Goal: Information Seeking & Learning: Understand process/instructions

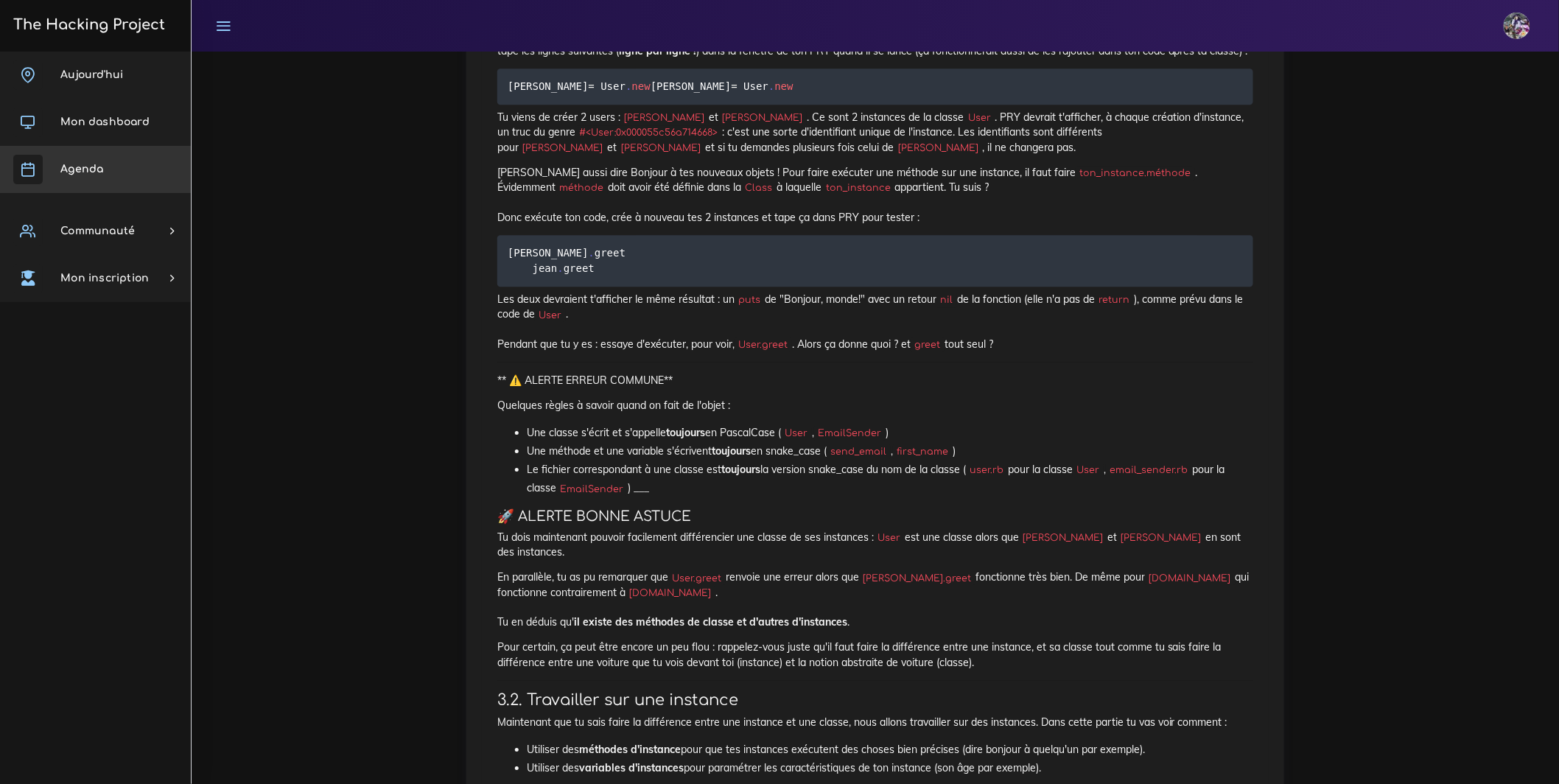
scroll to position [1735, 0]
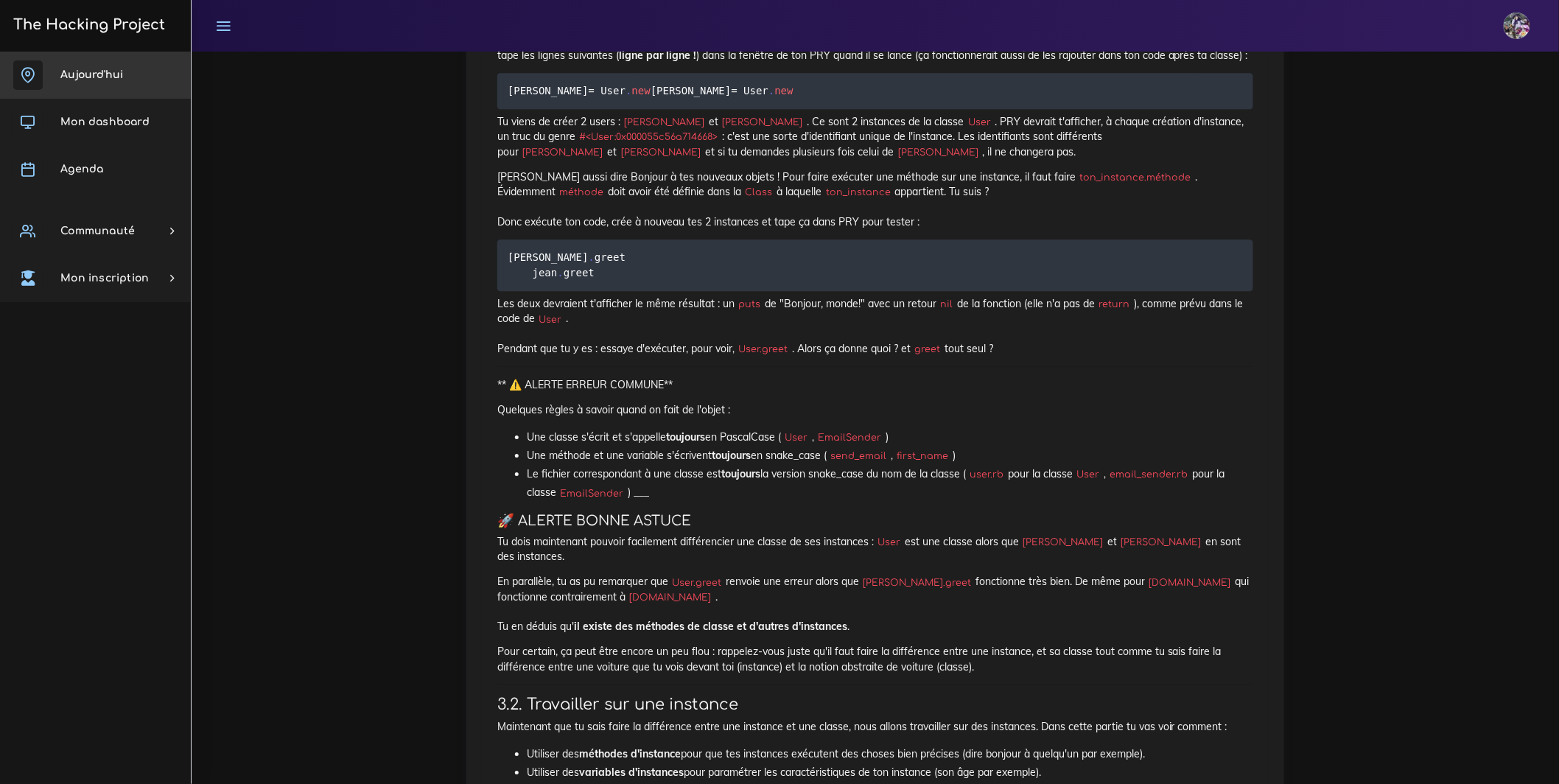
click at [92, 71] on span "Aujourd'hui" at bounding box center [92, 75] width 63 height 11
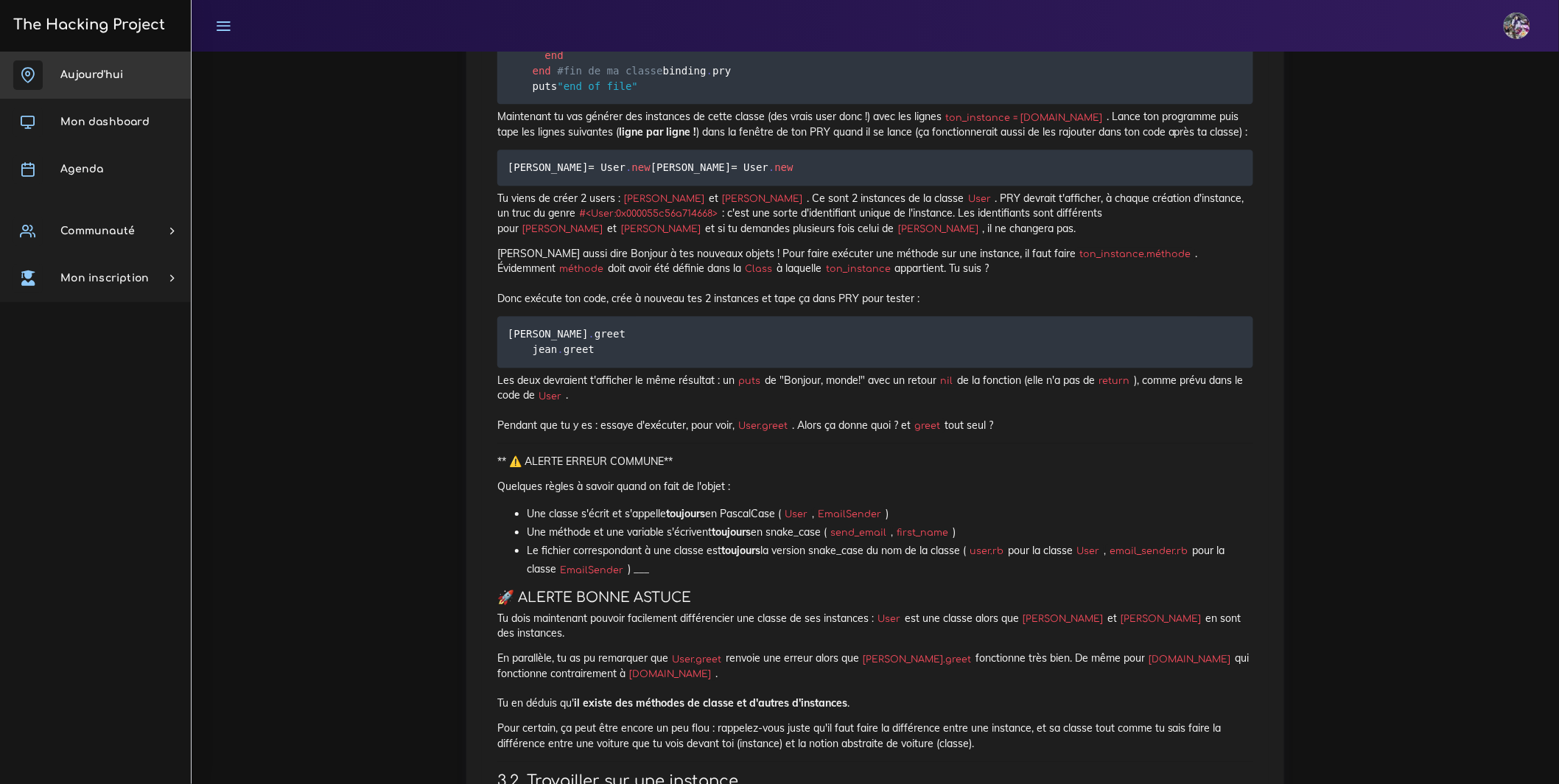
scroll to position [1571, 0]
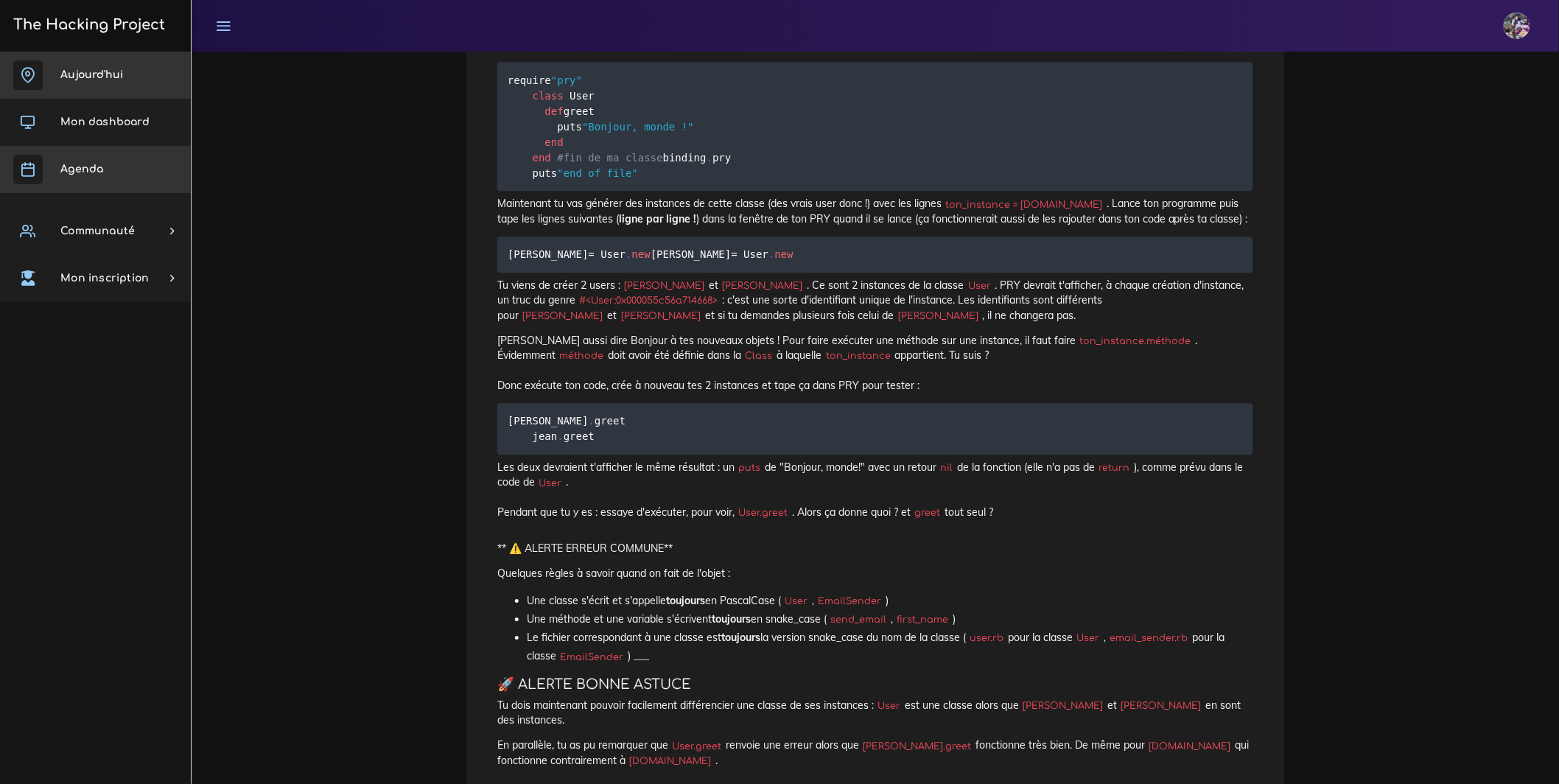
click at [89, 179] on link "Agenda" at bounding box center [95, 169] width 191 height 47
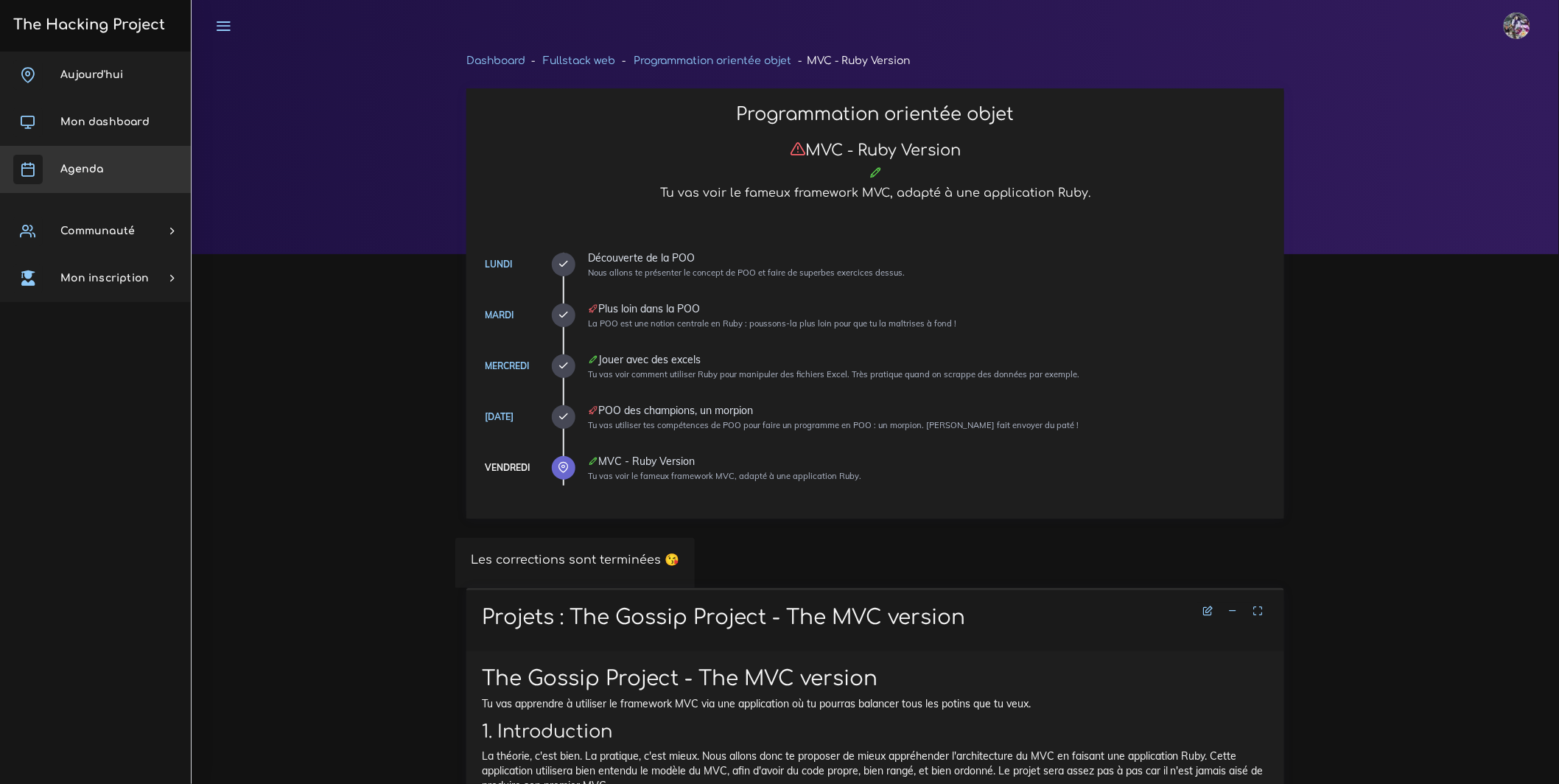
click at [129, 155] on link "Agenda" at bounding box center [95, 169] width 191 height 47
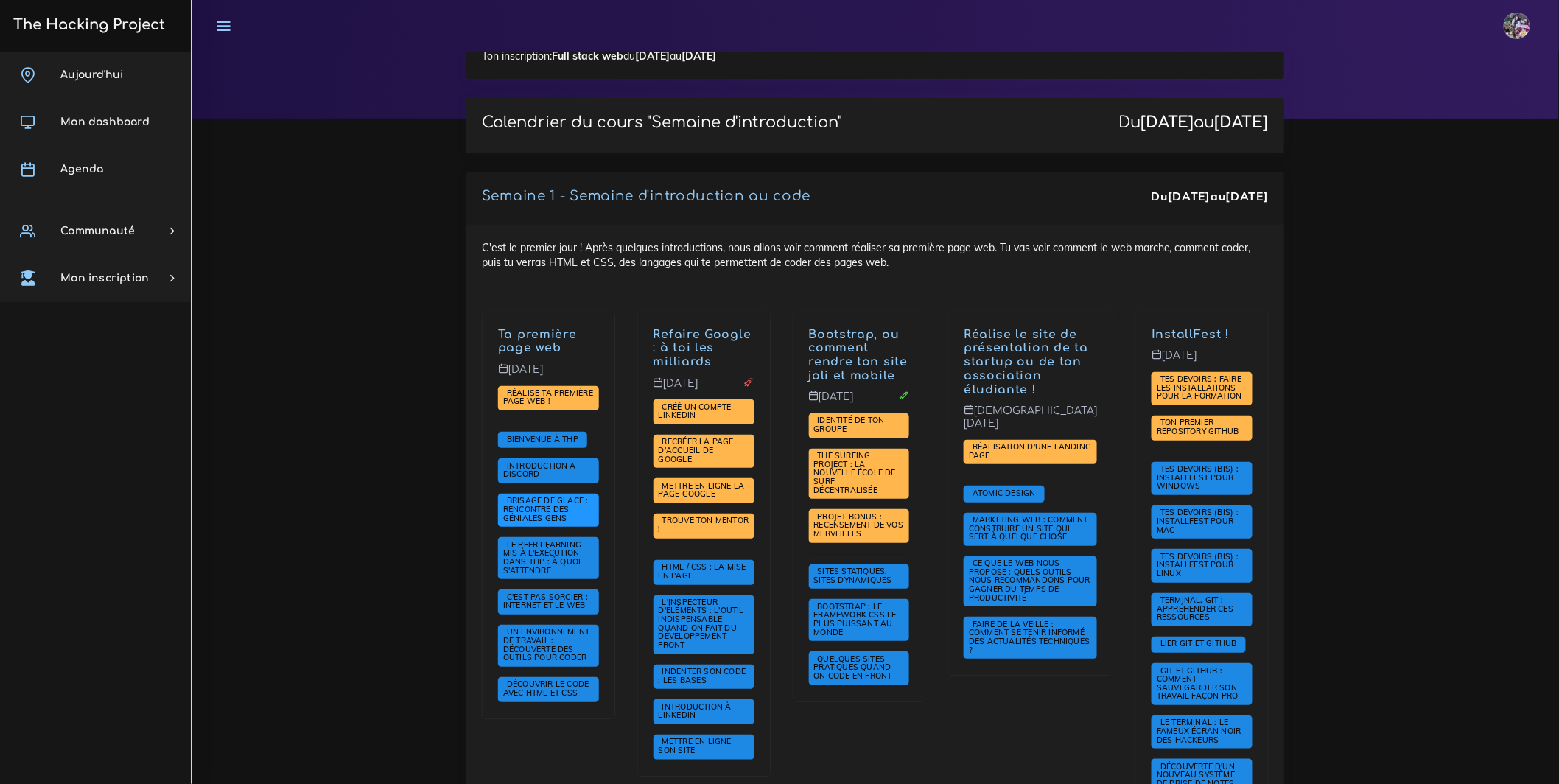
scroll to position [137, 0]
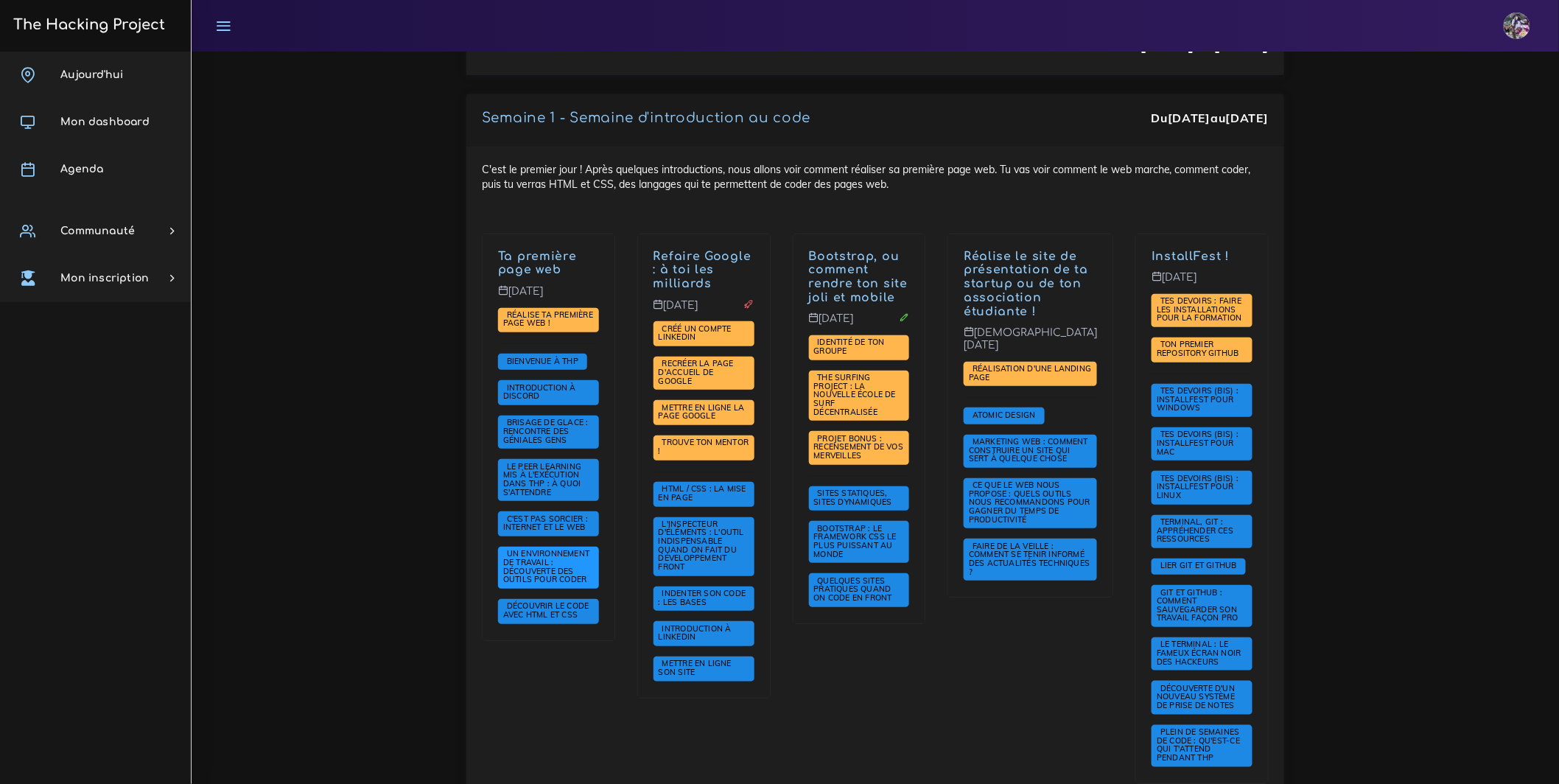
scroll to position [259, 0]
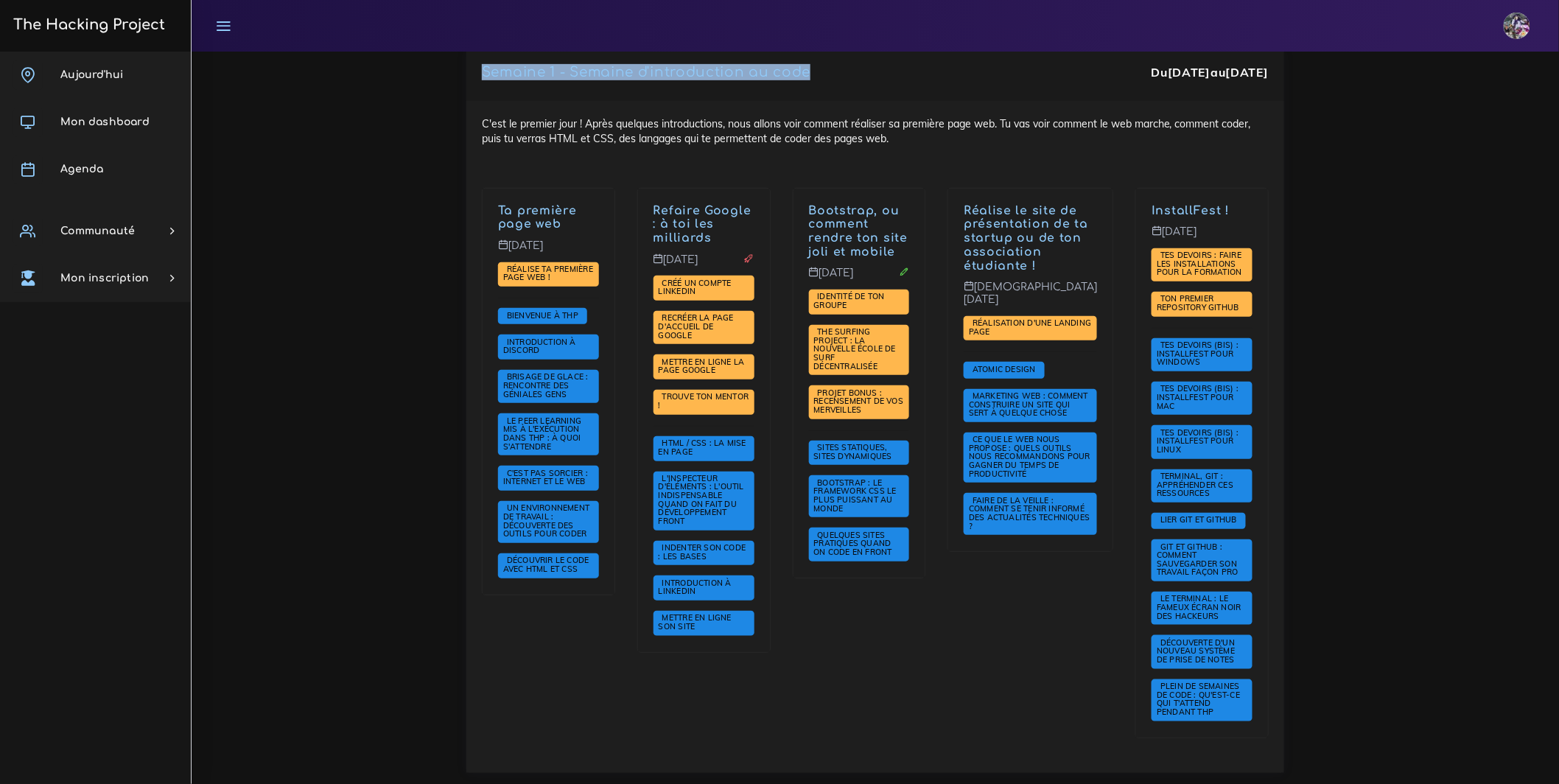
drag, startPoint x: 464, startPoint y: 70, endPoint x: 762, endPoint y: 88, distance: 298.5
click at [726, 93] on div "Semaine 1 - Semaine d'introduction au code Du 1 sept. au 5 sept. C'est le premi…" at bounding box center [875, 420] width 840 height 743
click at [762, 85] on div "Semaine 1 - Semaine d'introduction au code Du 1 sept. au 5 sept." at bounding box center [875, 74] width 786 height 21
drag, startPoint x: 881, startPoint y: 88, endPoint x: 525, endPoint y: 85, distance: 356.0
click at [536, 84] on div "Semaine 1 - Semaine d'introduction au code Du 1 sept. au 5 sept." at bounding box center [875, 74] width 786 height 21
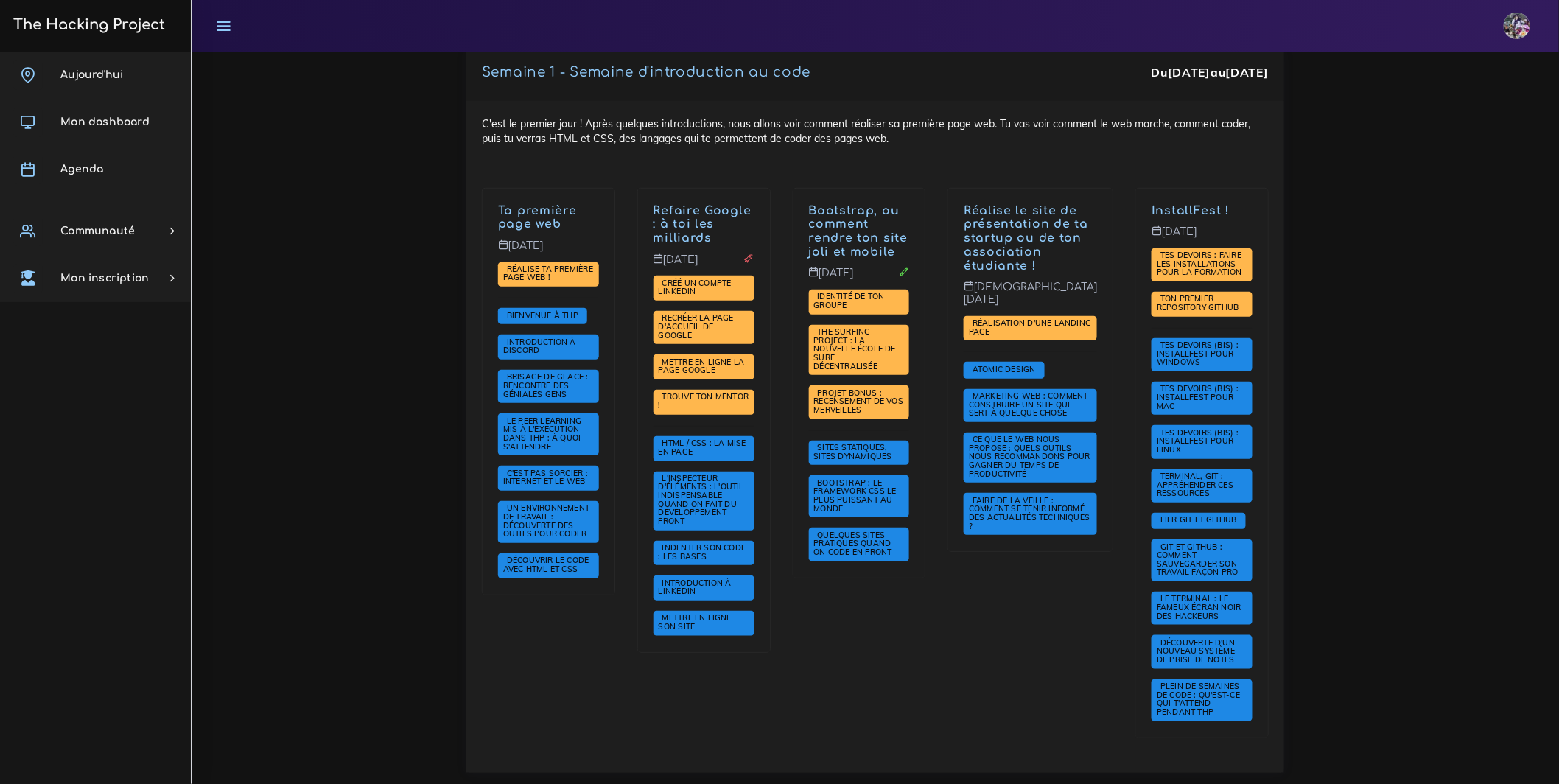
click at [491, 70] on link "Semaine 1 - Semaine d'introduction au code" at bounding box center [646, 72] width 328 height 15
drag, startPoint x: 491, startPoint y: 70, endPoint x: 734, endPoint y: 78, distance: 243.1
click at [638, 78] on link "Semaine 1 - Semaine d'introduction au code" at bounding box center [646, 72] width 328 height 15
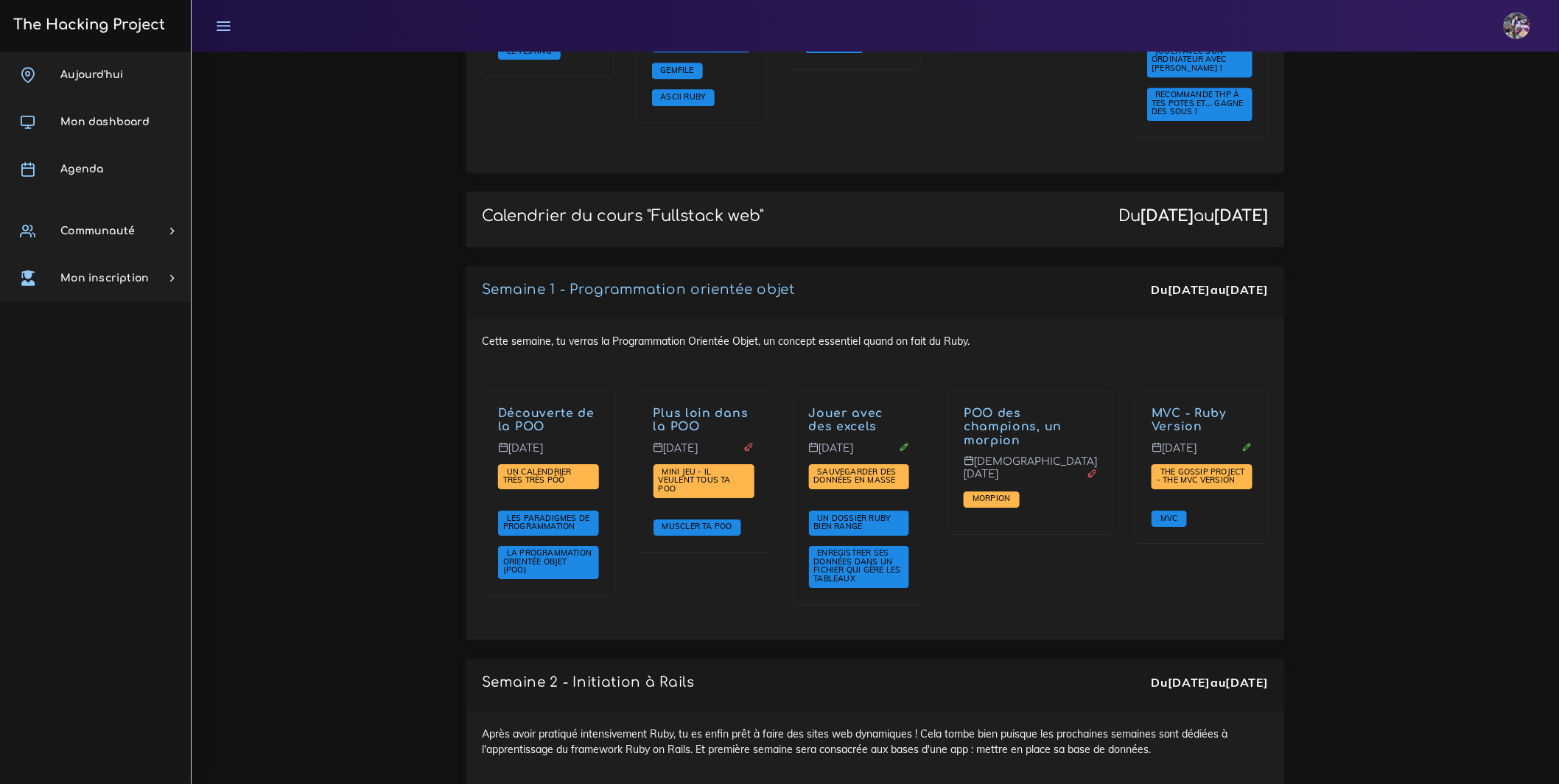
scroll to position [2210, 0]
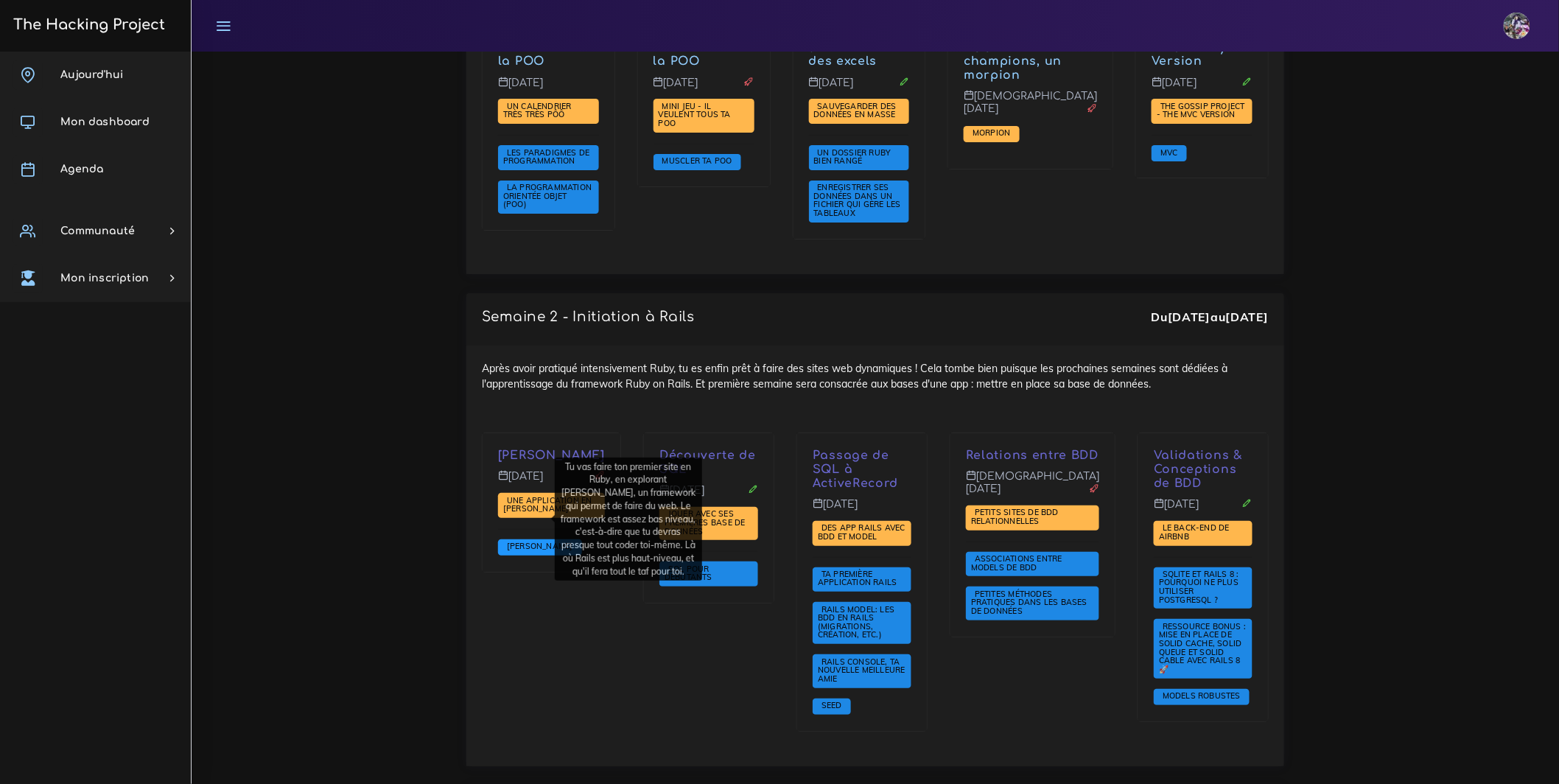
click at [538, 539] on span "Sinatra" at bounding box center [540, 547] width 84 height 16
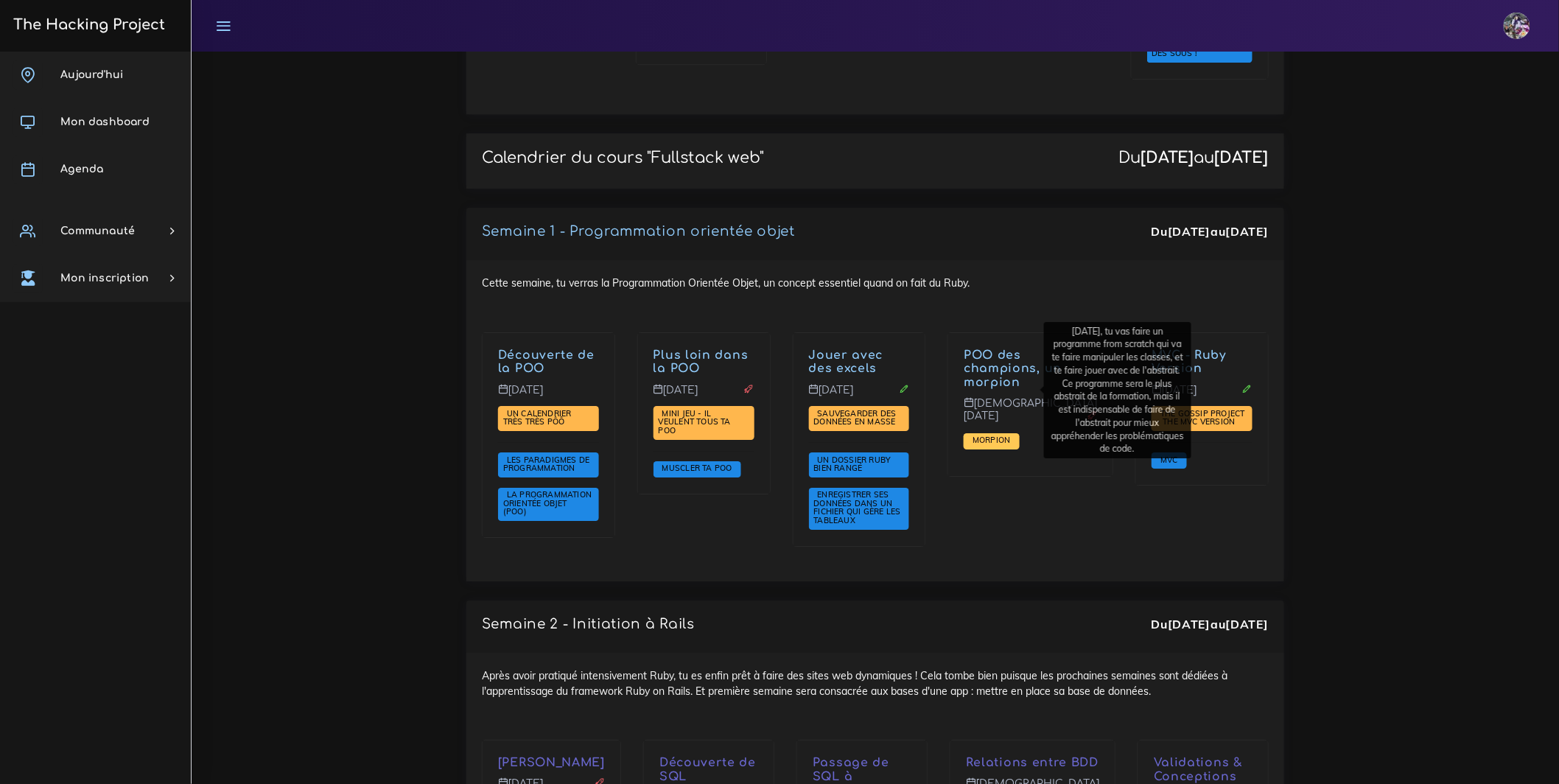
scroll to position [1905, 0]
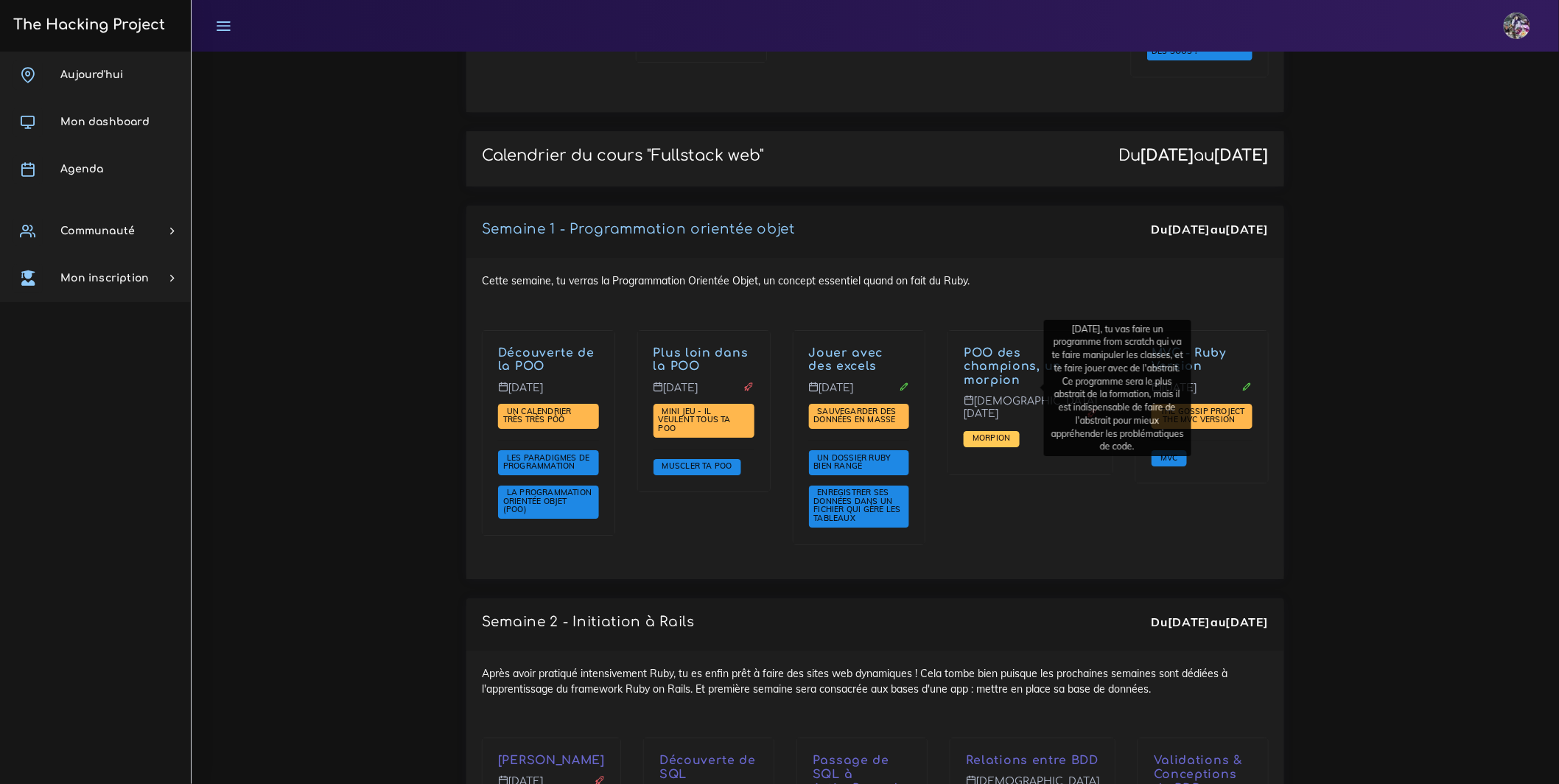
click at [1014, 432] on span "Morpion" at bounding box center [991, 437] width 45 height 11
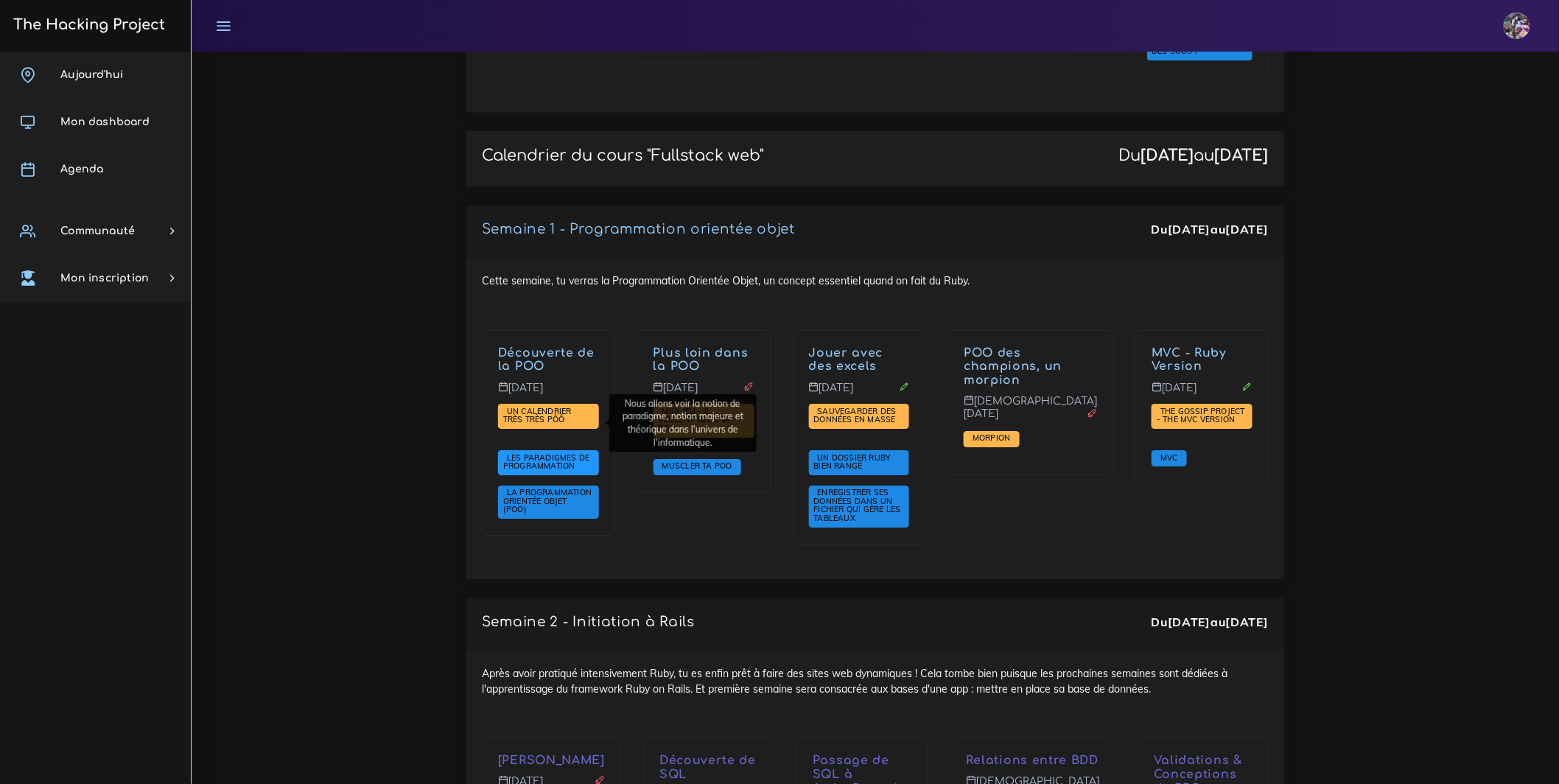
click at [573, 453] on span "Les paradigmes de programmation" at bounding box center [547, 462] width 87 height 19
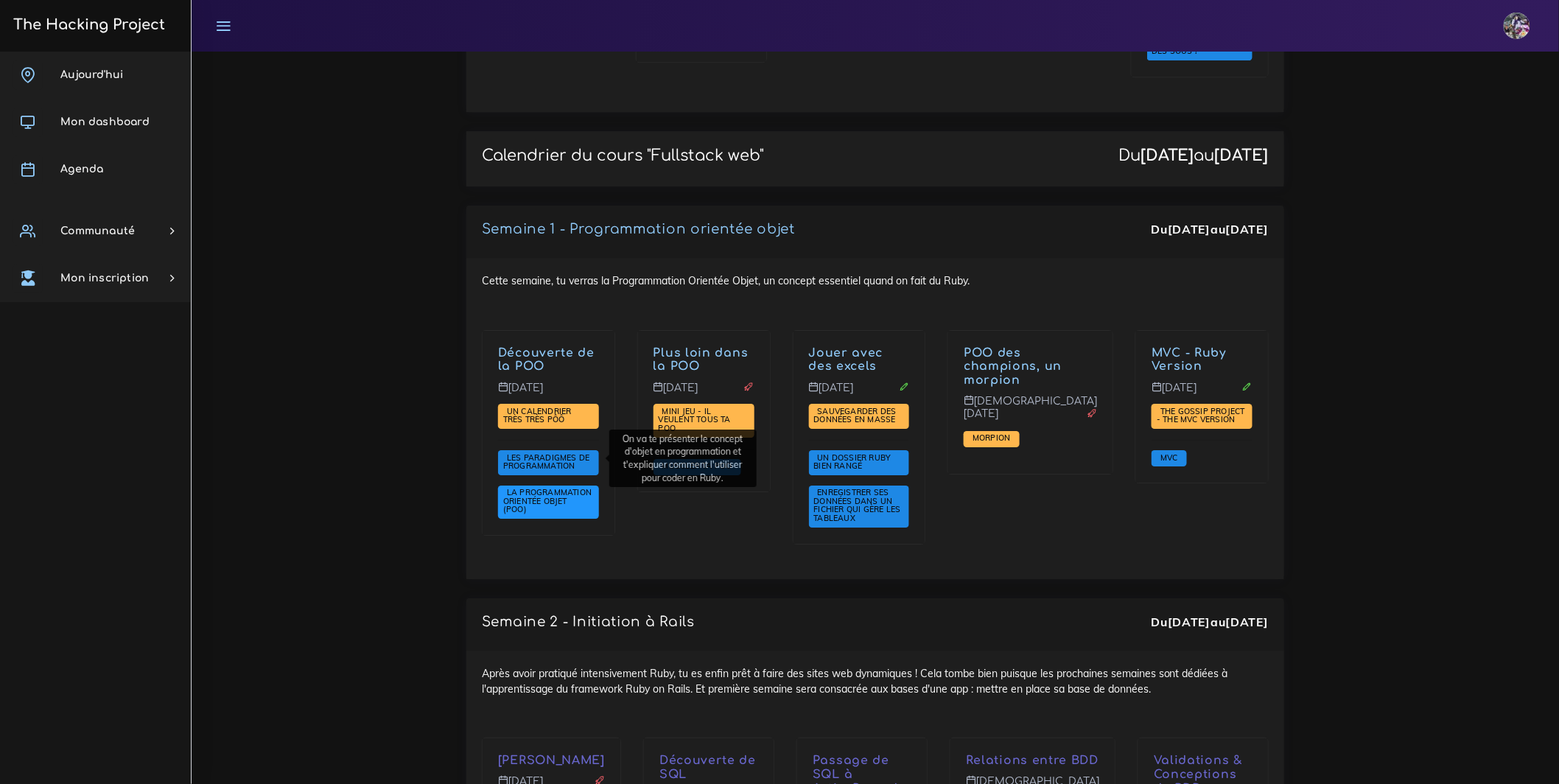
click at [582, 487] on span "La Programmation Orientée Objet (POO)" at bounding box center [547, 500] width 88 height 27
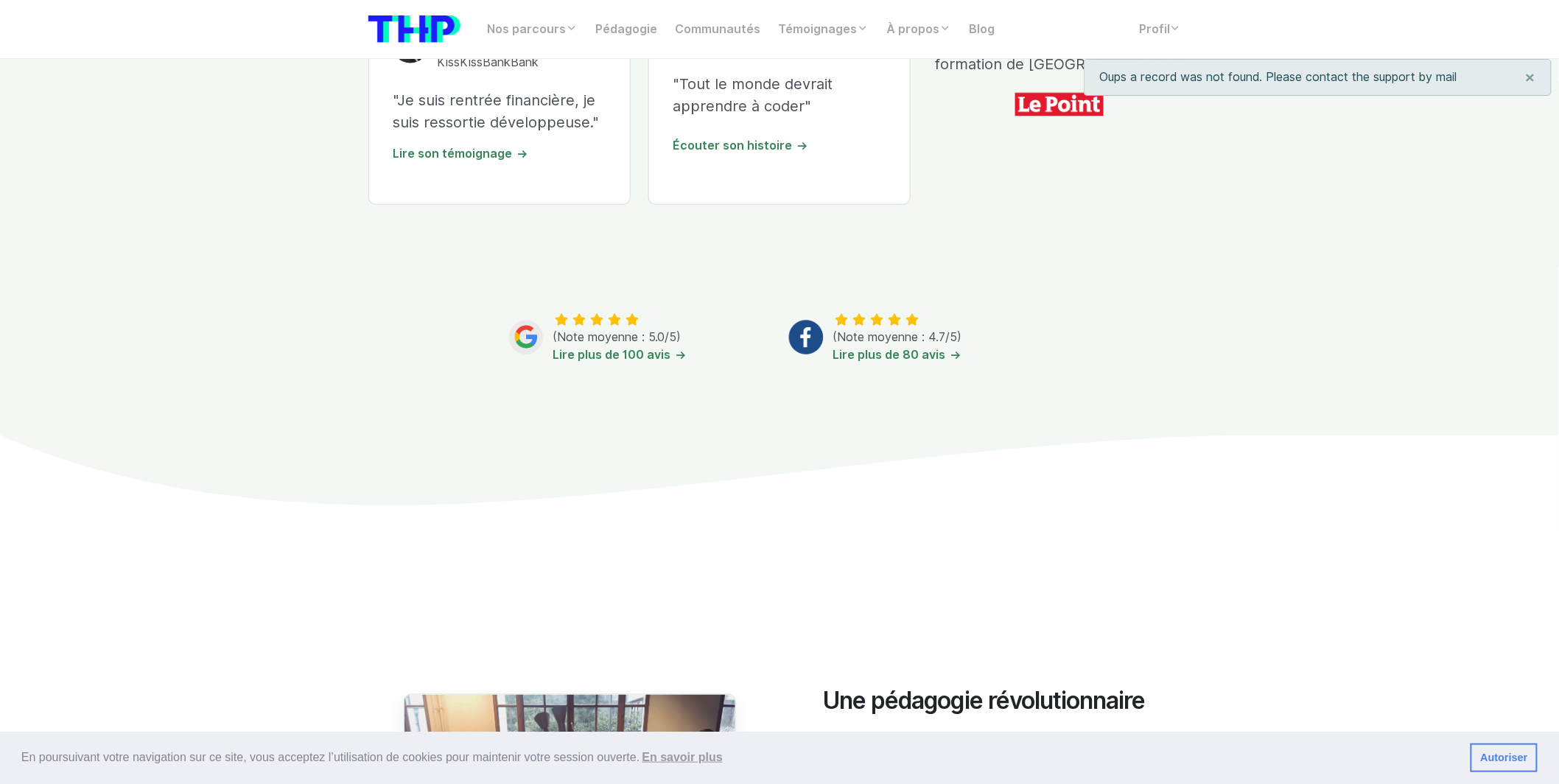
scroll to position [800, 0]
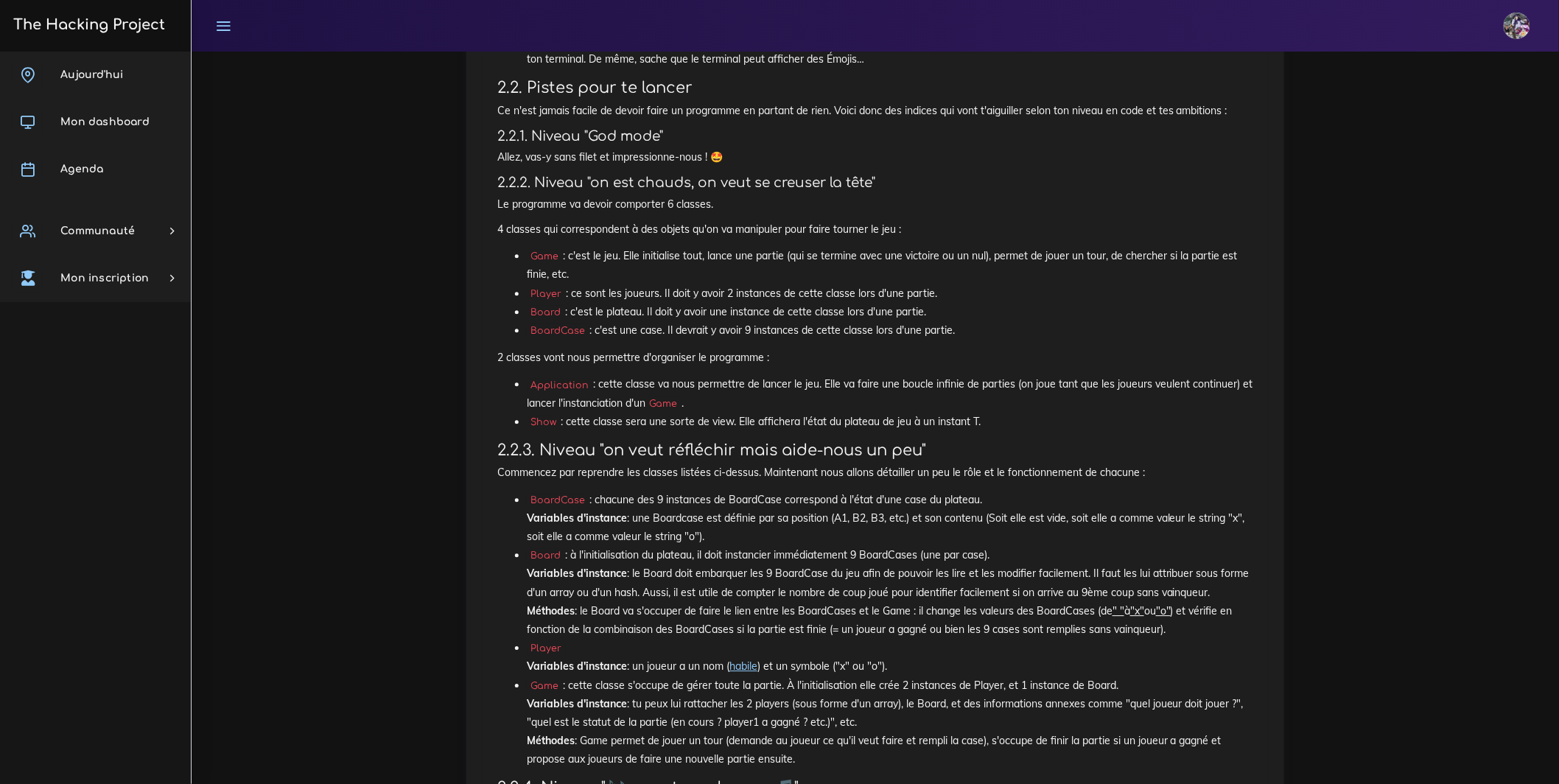
scroll to position [1486, 0]
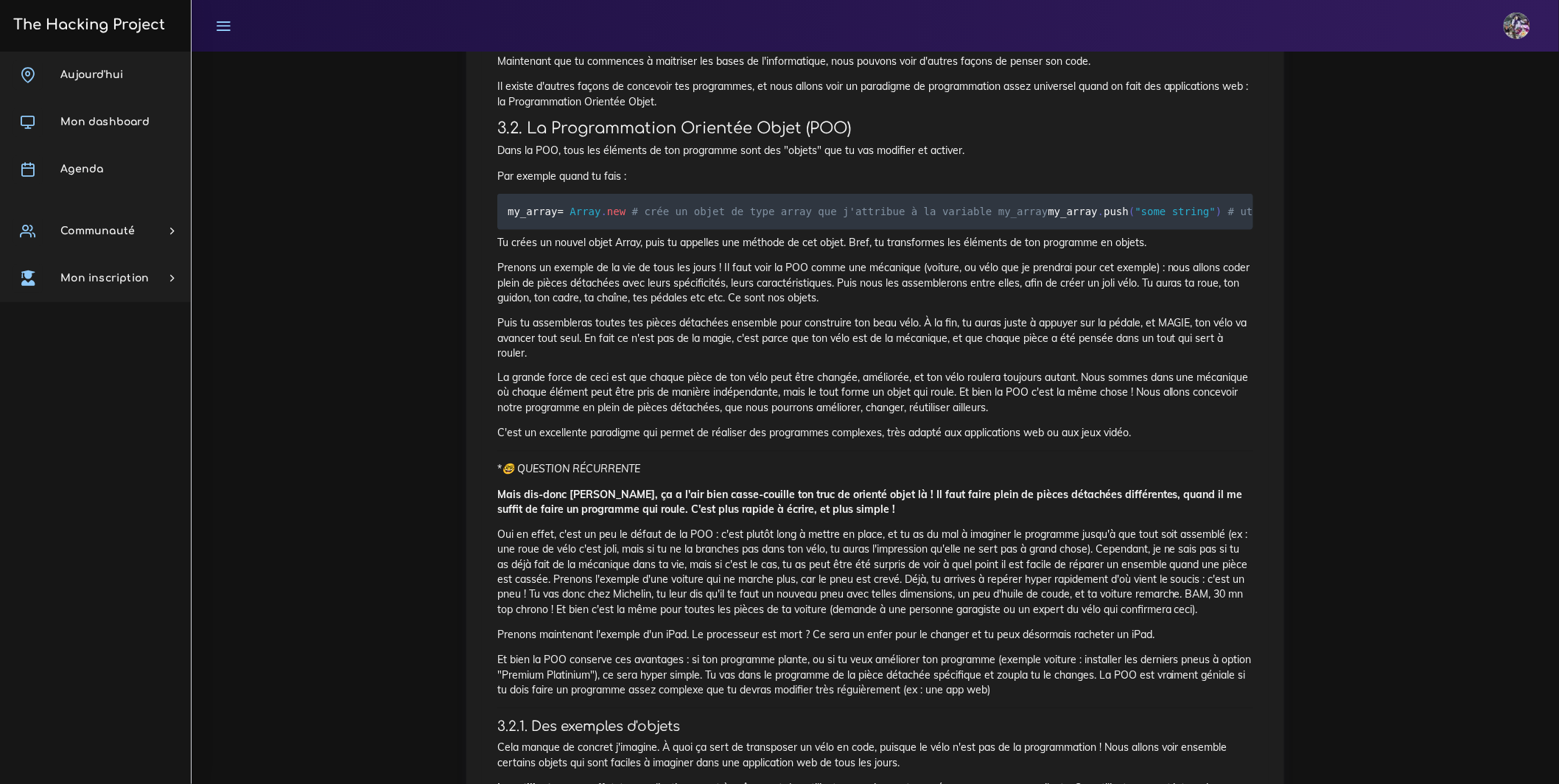
scroll to position [275, 0]
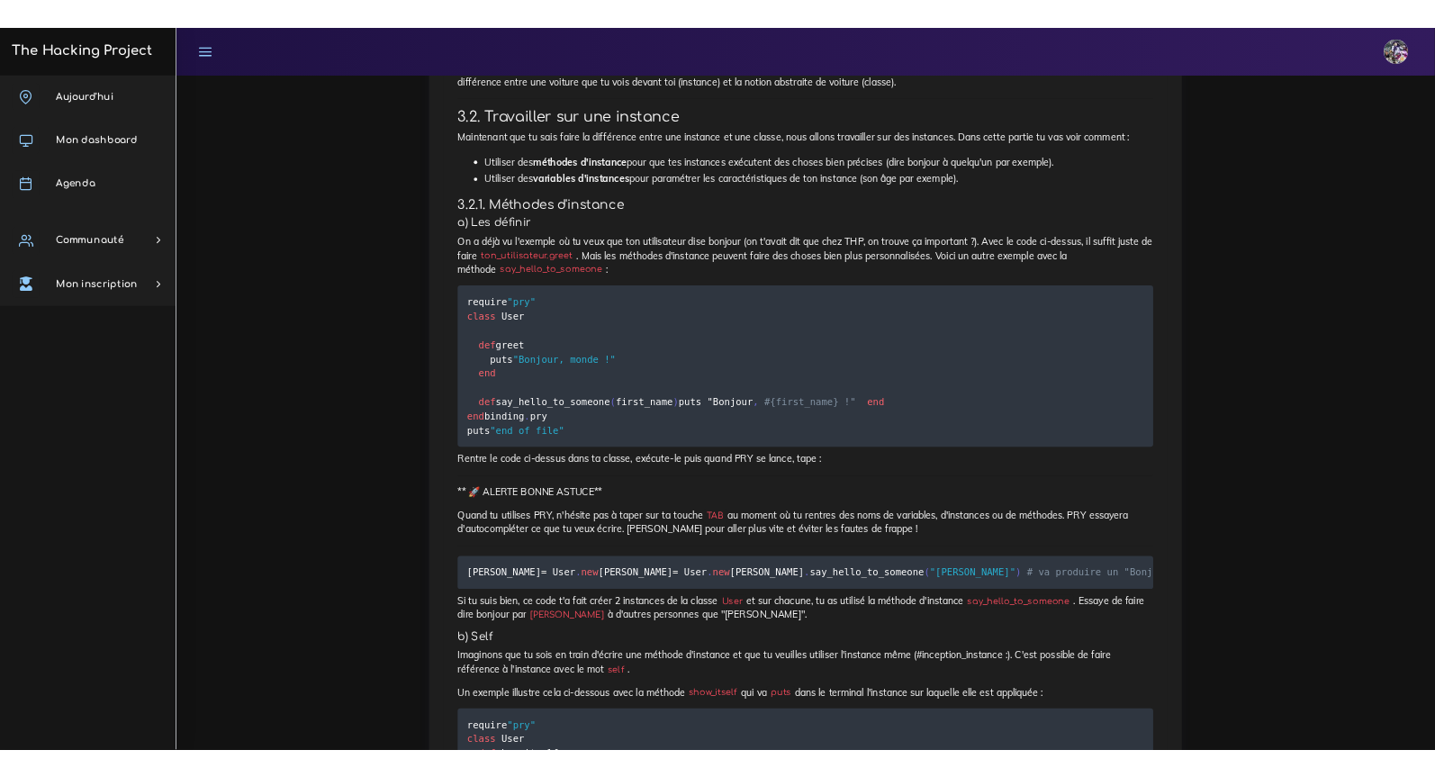
scroll to position [2881, 0]
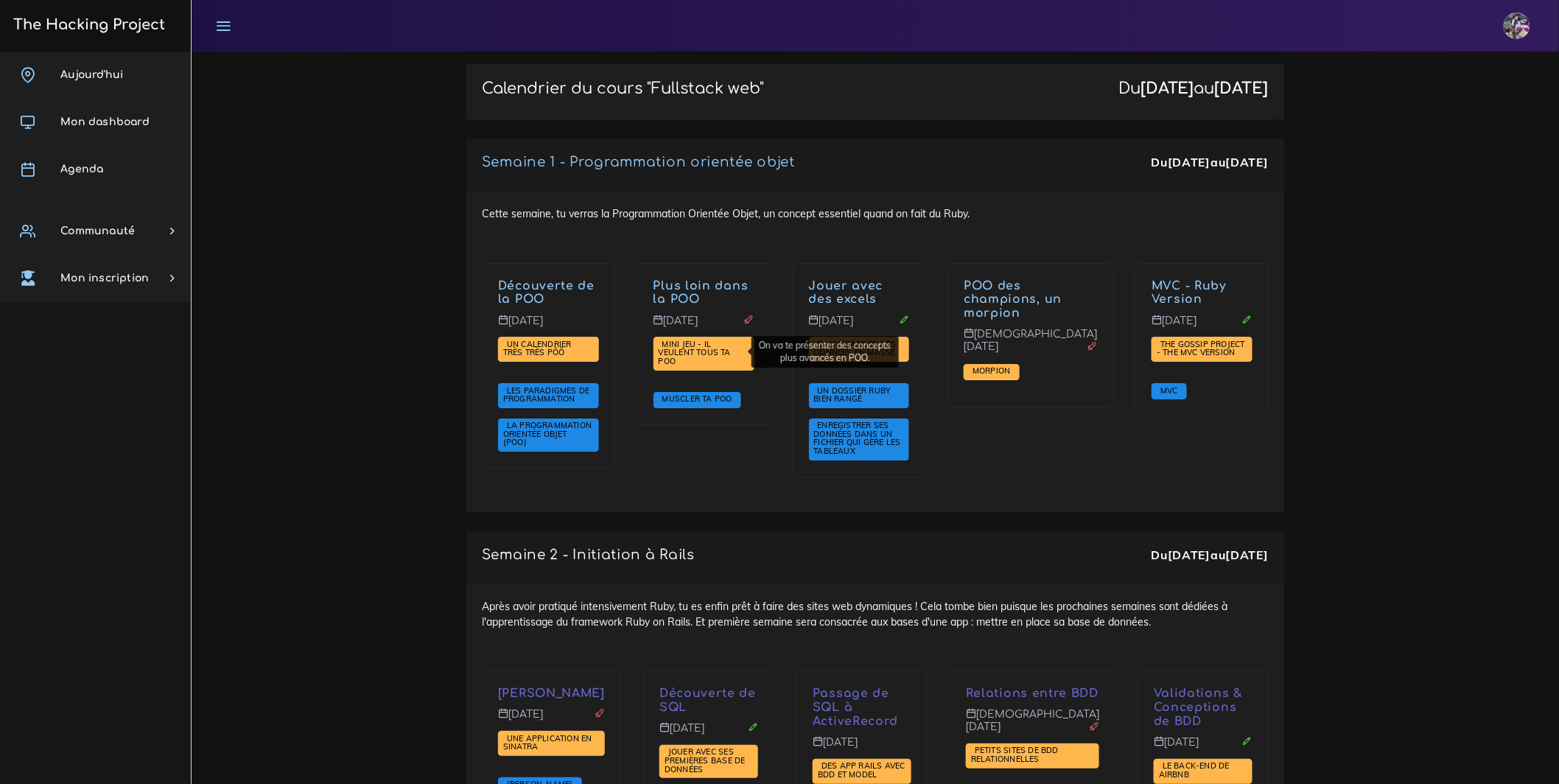
scroll to position [1990, 0]
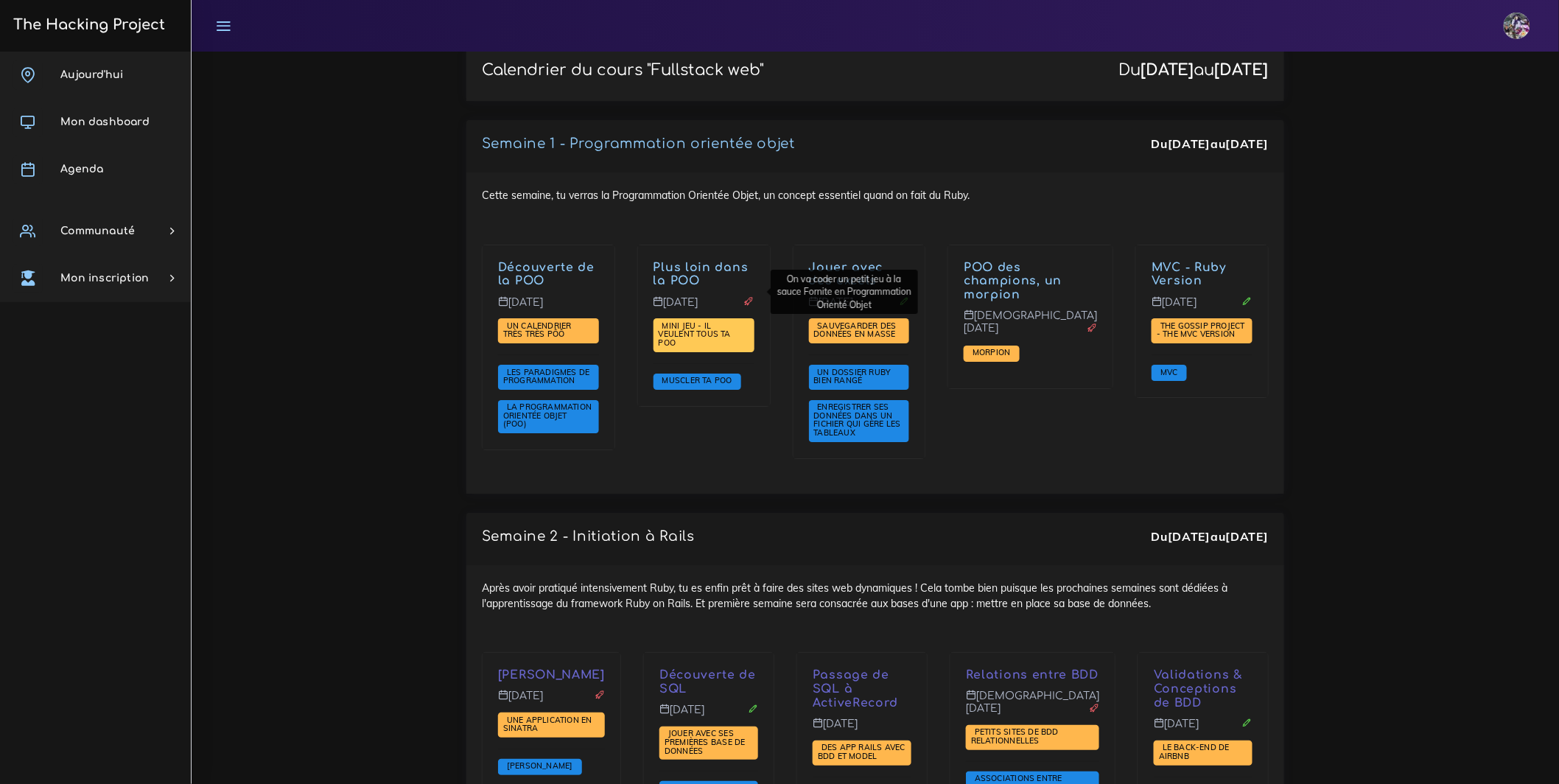
click at [717, 321] on span "Mini jeu - il veulent tous ta POO" at bounding box center [695, 334] width 72 height 27
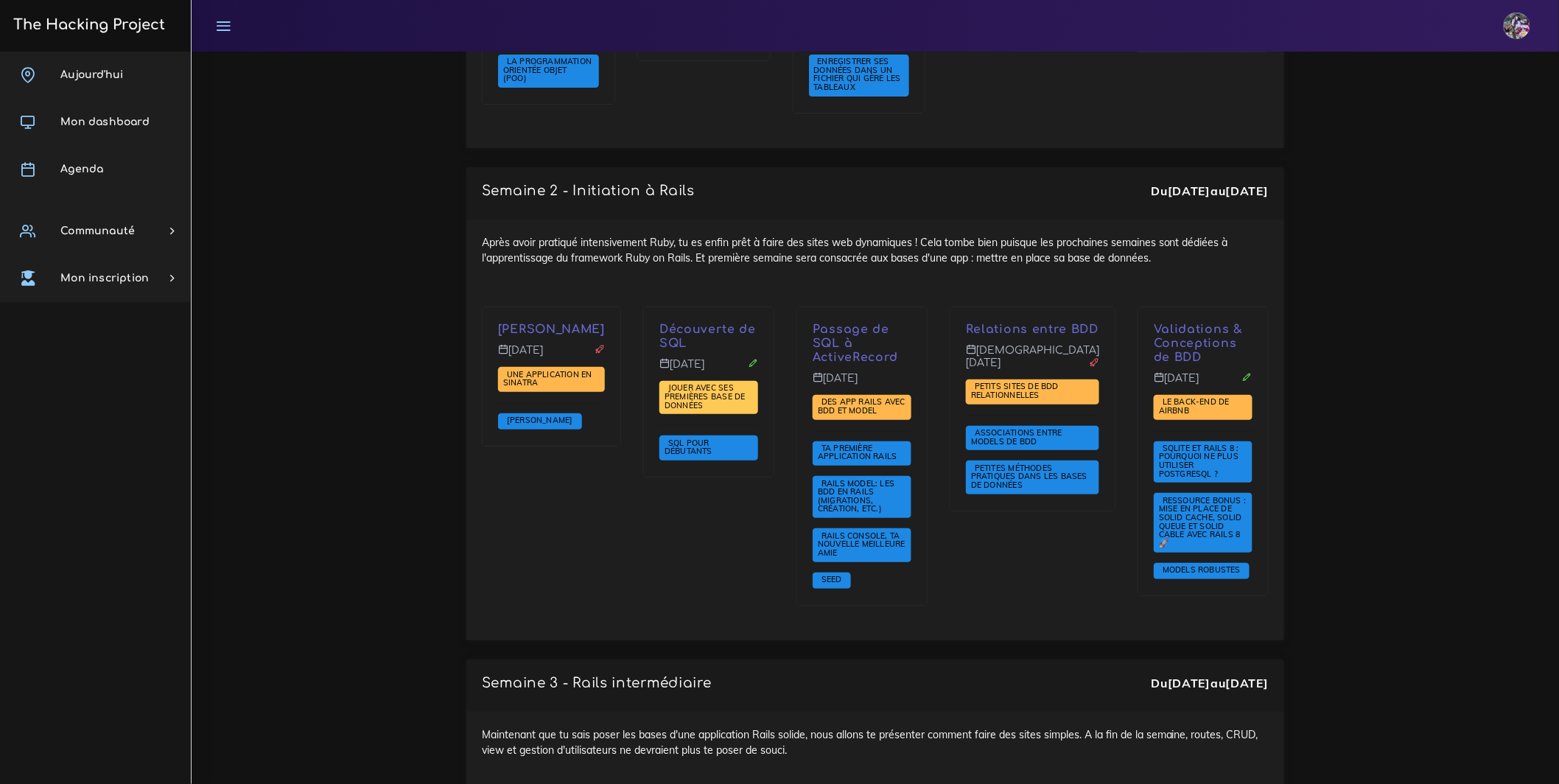
scroll to position [2673, 0]
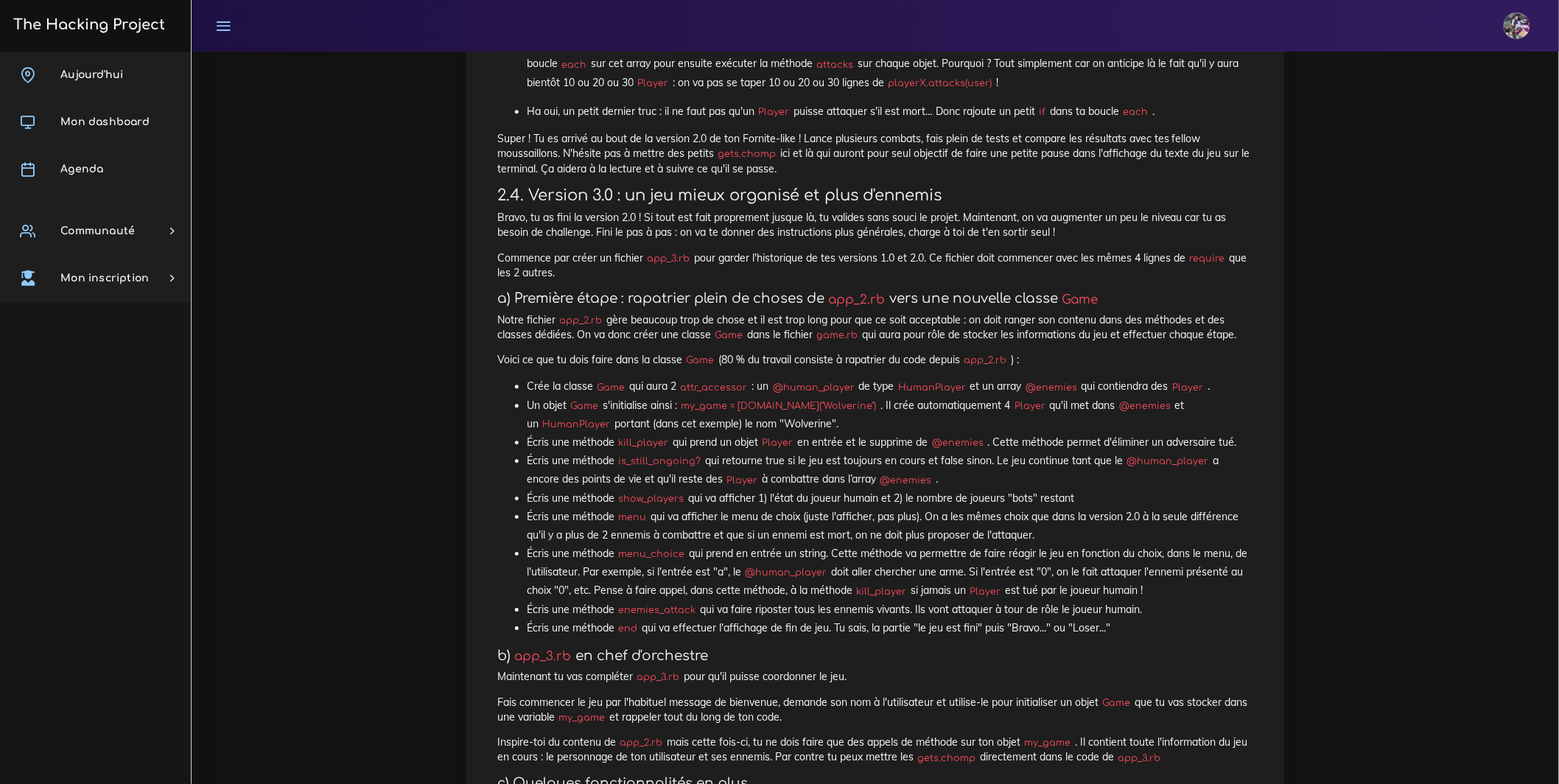
scroll to position [6407, 0]
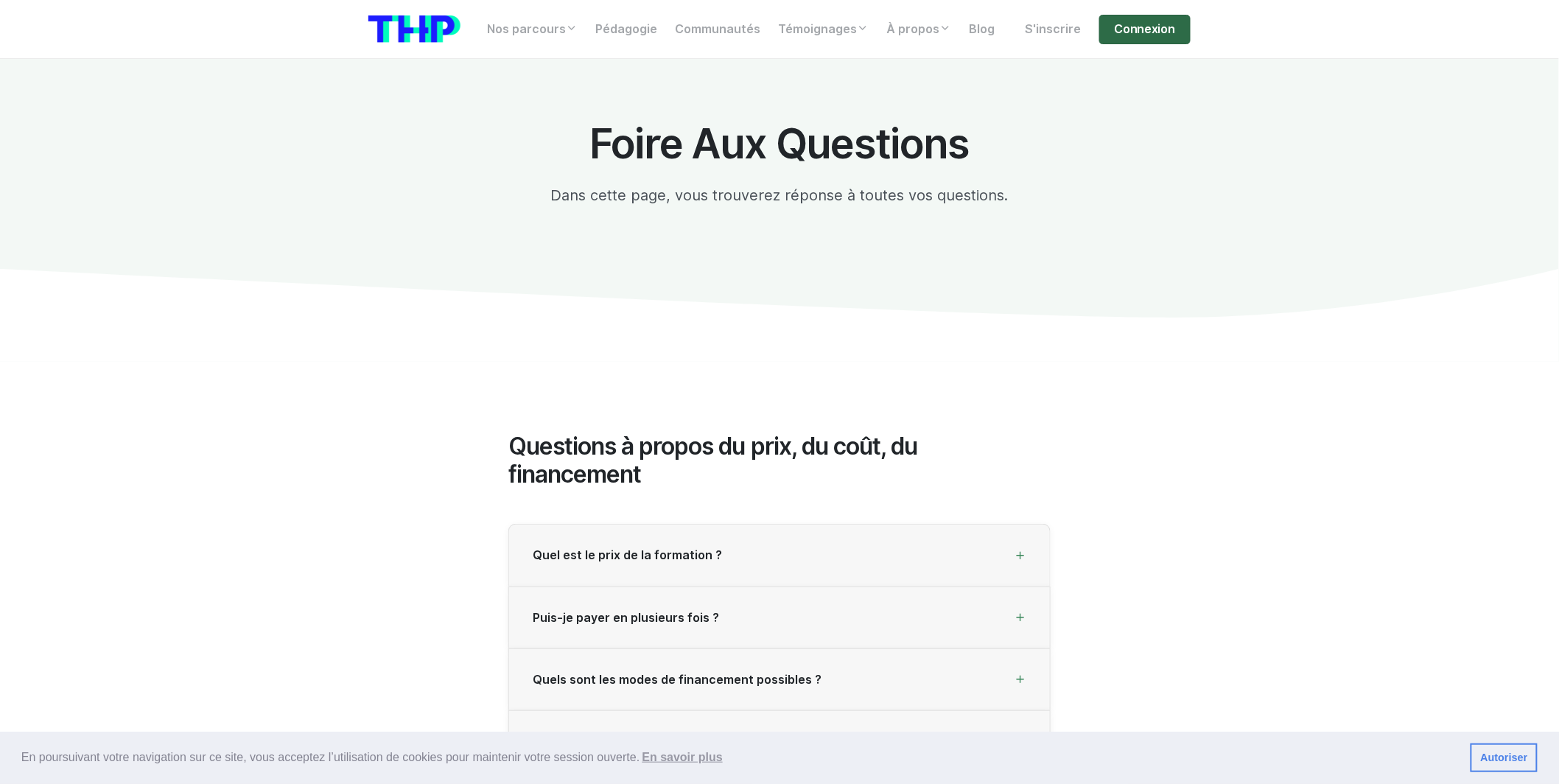
click at [1123, 33] on link "Connexion" at bounding box center [1145, 29] width 92 height 29
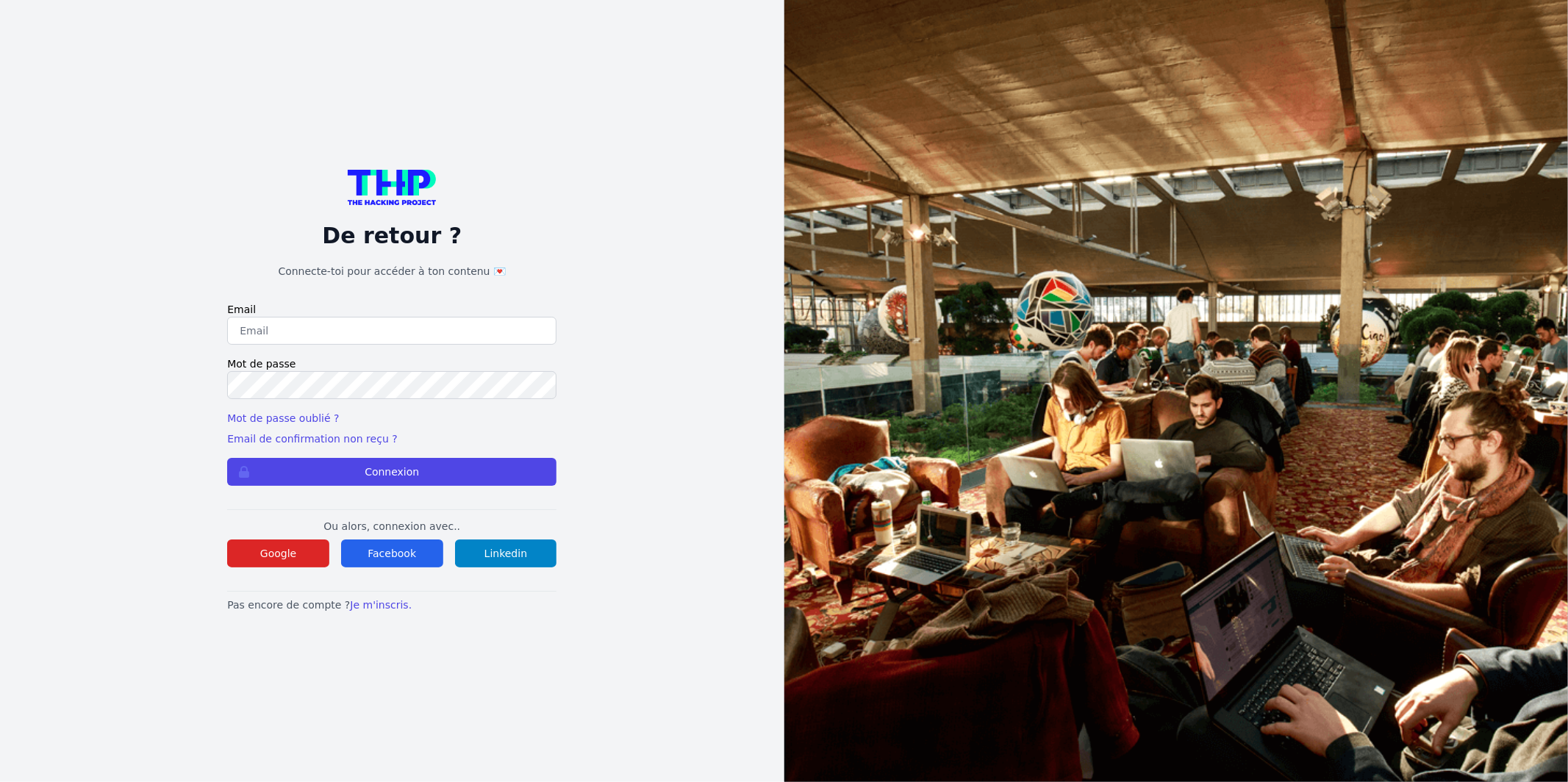
type input "Enzonatali75@gmail.com"
click at [483, 453] on form "Email Enzonatali75@gmail.com Mot de passe Mot de passe oublié ? Email de confir…" at bounding box center [391, 393] width 329 height 184
click at [482, 463] on button "Connexion" at bounding box center [391, 472] width 329 height 28
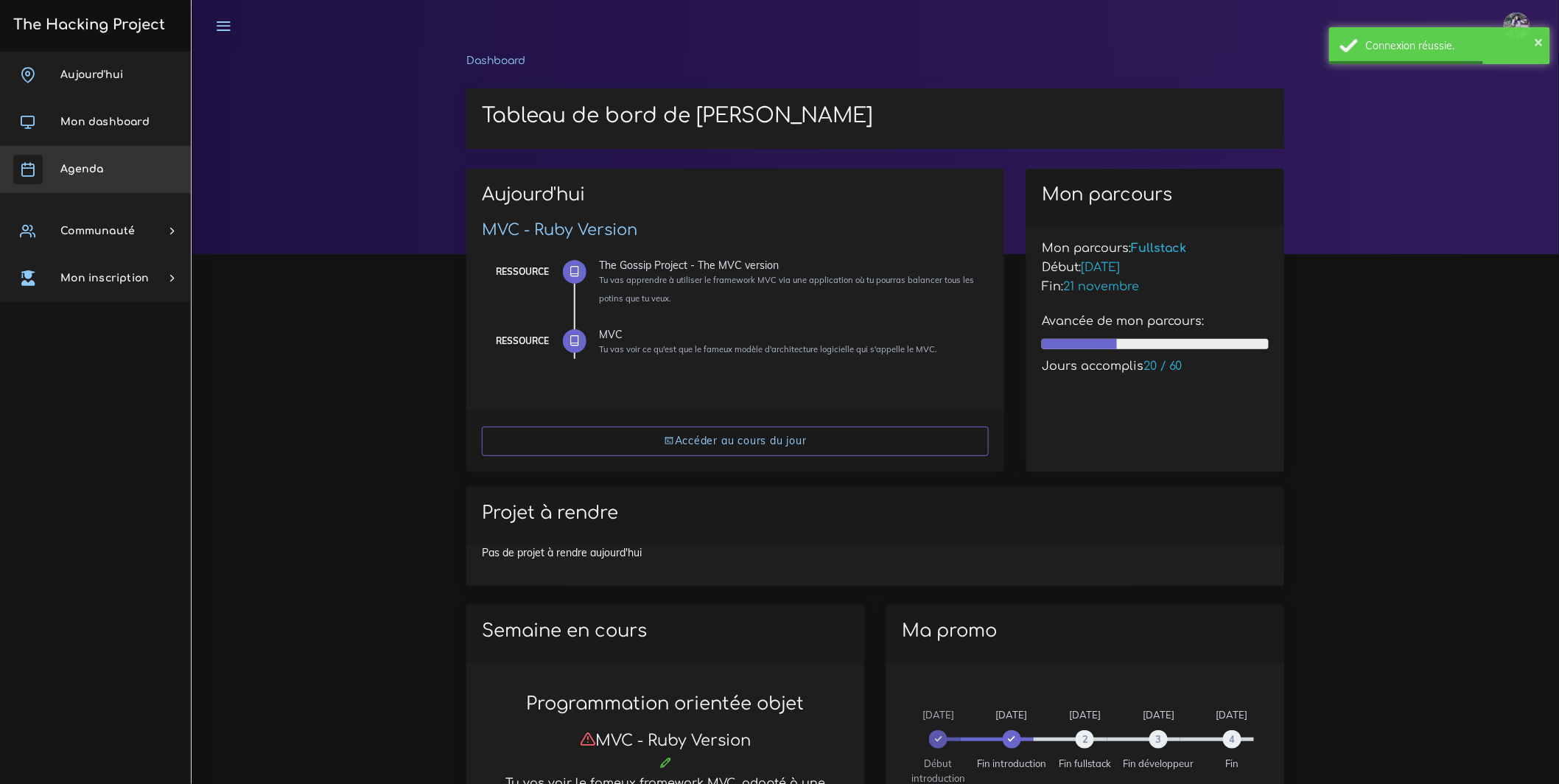
click at [69, 158] on link "Agenda" at bounding box center [95, 169] width 191 height 47
click at [70, 159] on link "Agenda" at bounding box center [95, 169] width 191 height 47
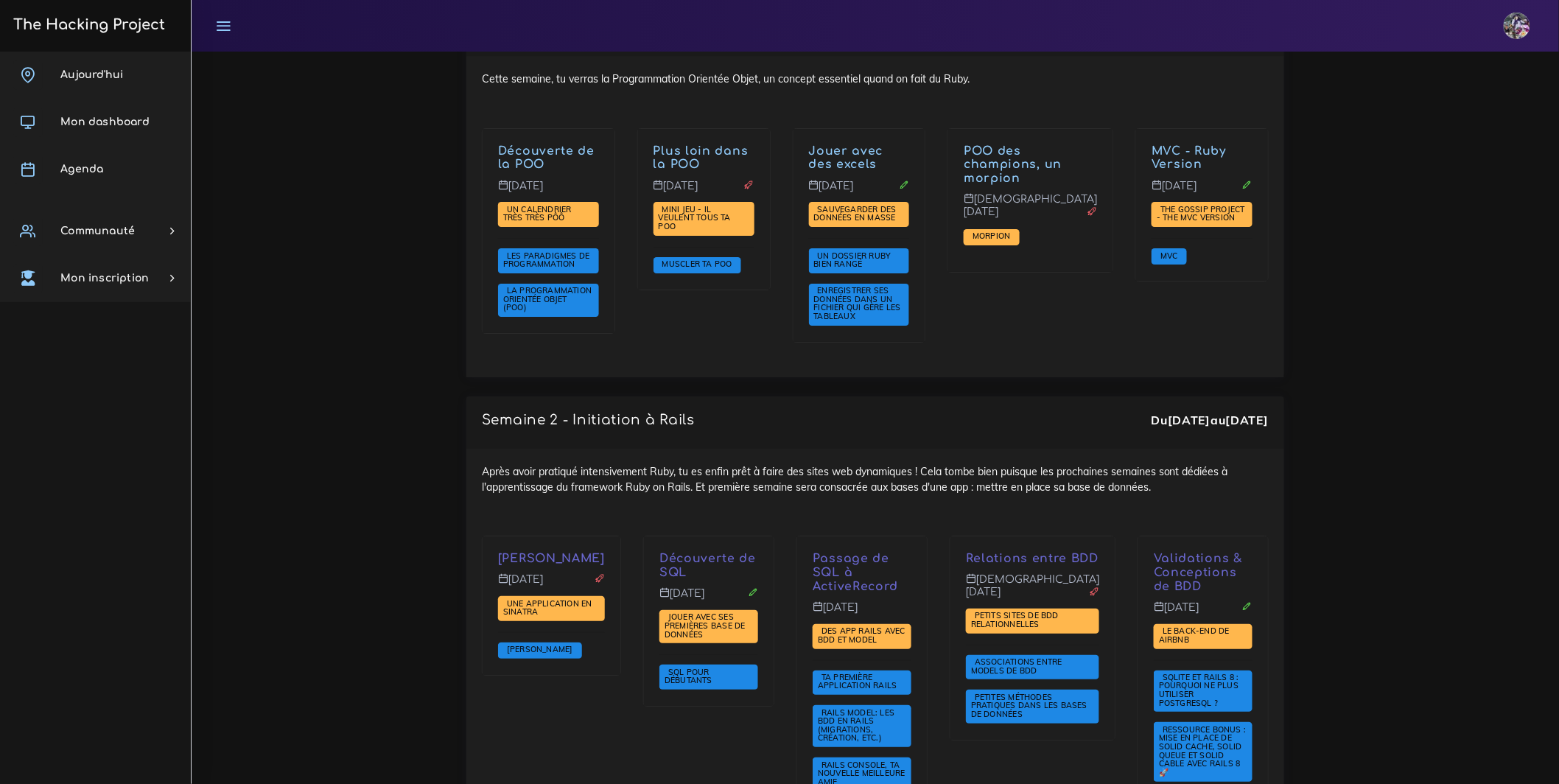
scroll to position [1993, 0]
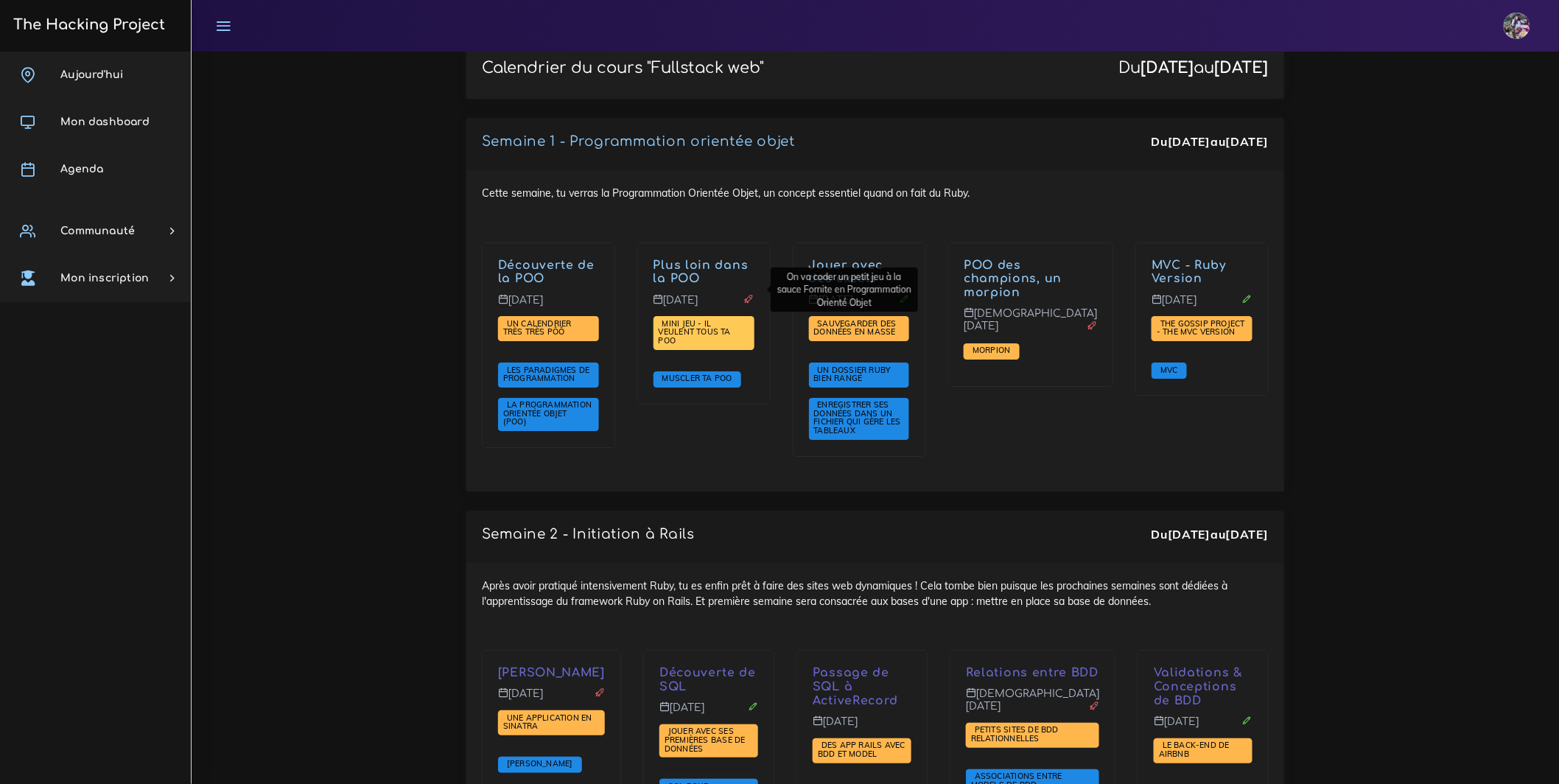
click at [704, 318] on span "Mini jeu - il veulent tous ta POO" at bounding box center [695, 331] width 72 height 27
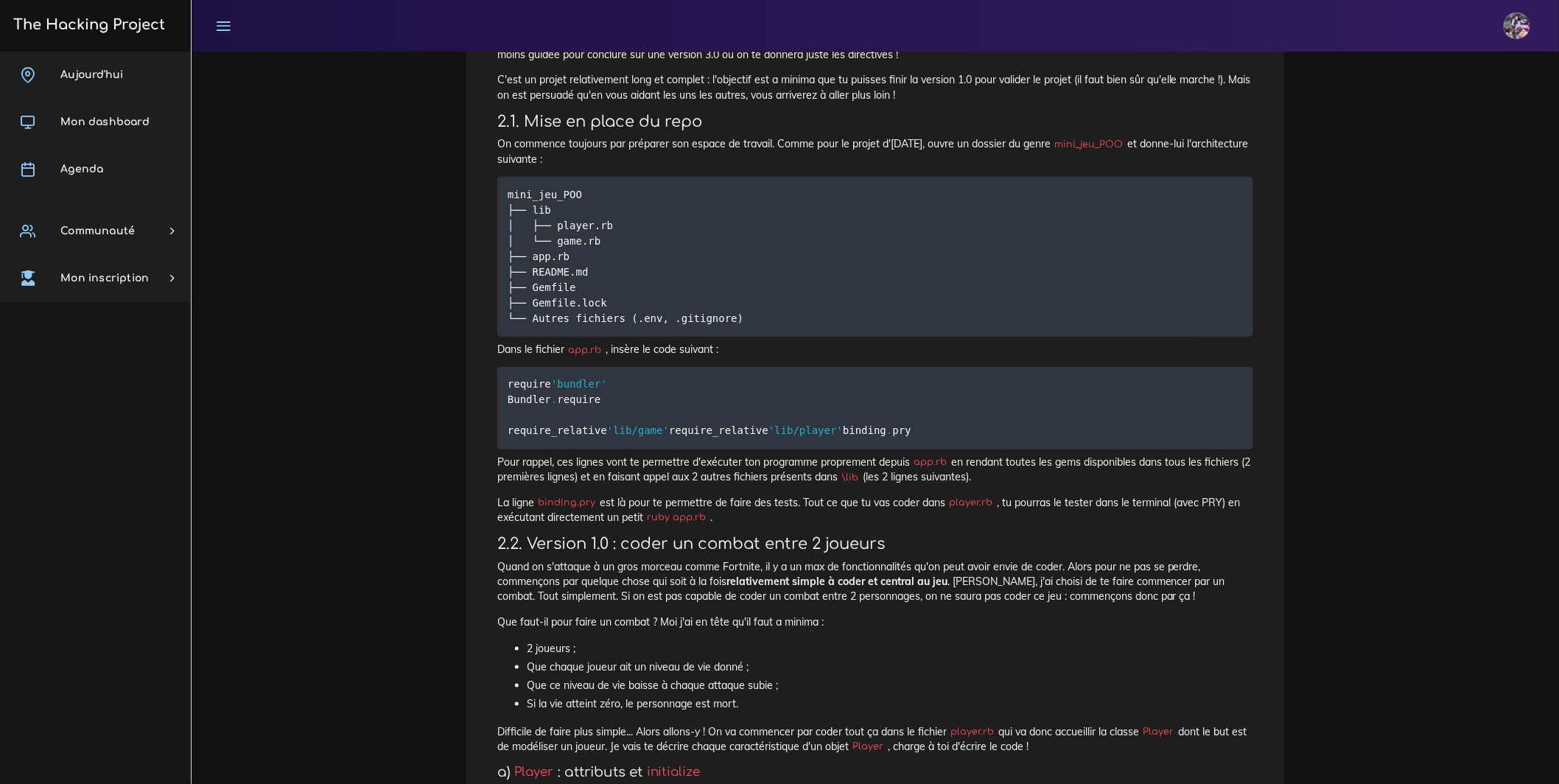
scroll to position [286, 0]
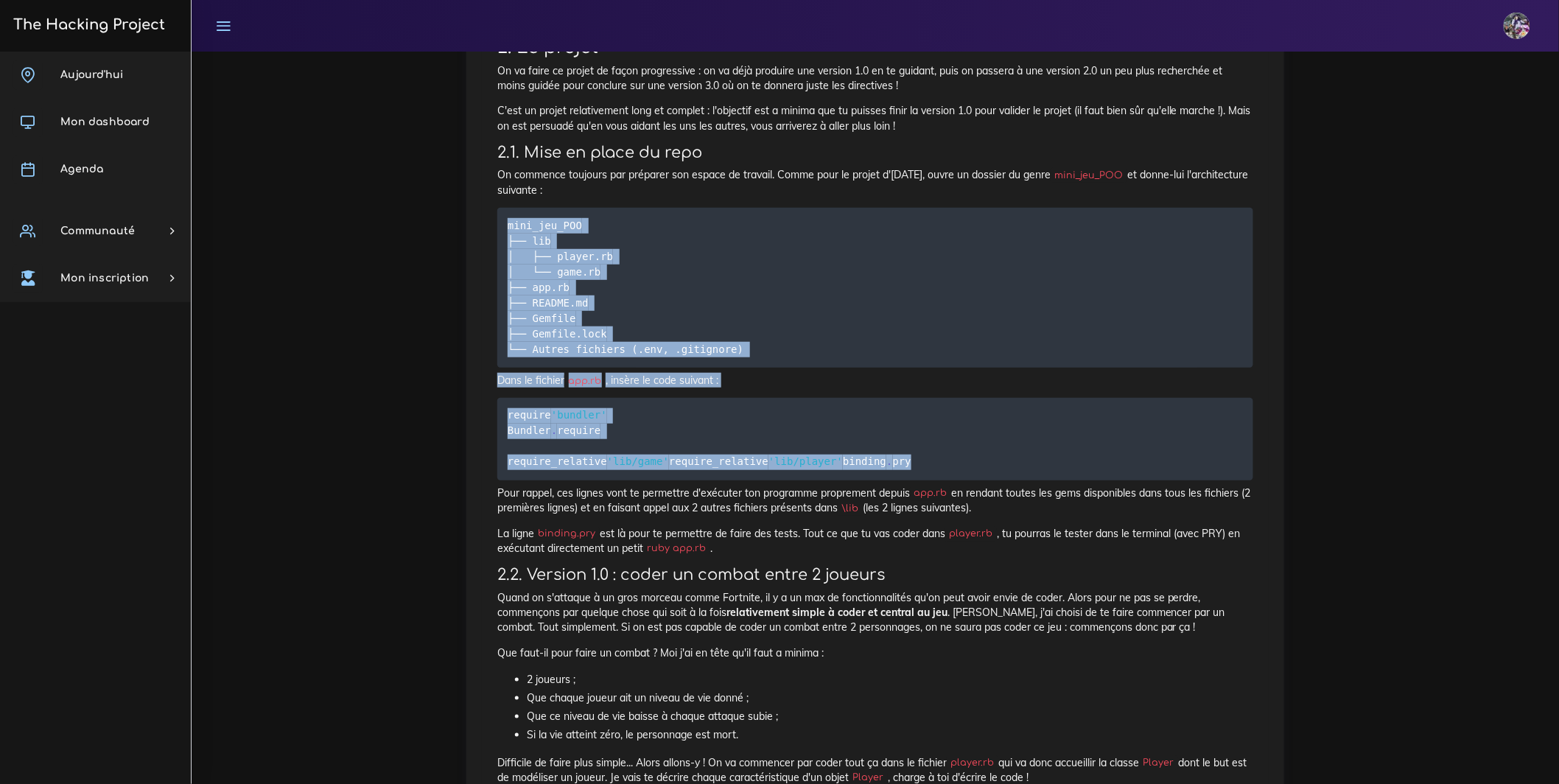
drag, startPoint x: 503, startPoint y: 273, endPoint x: 576, endPoint y: 554, distance: 290.3
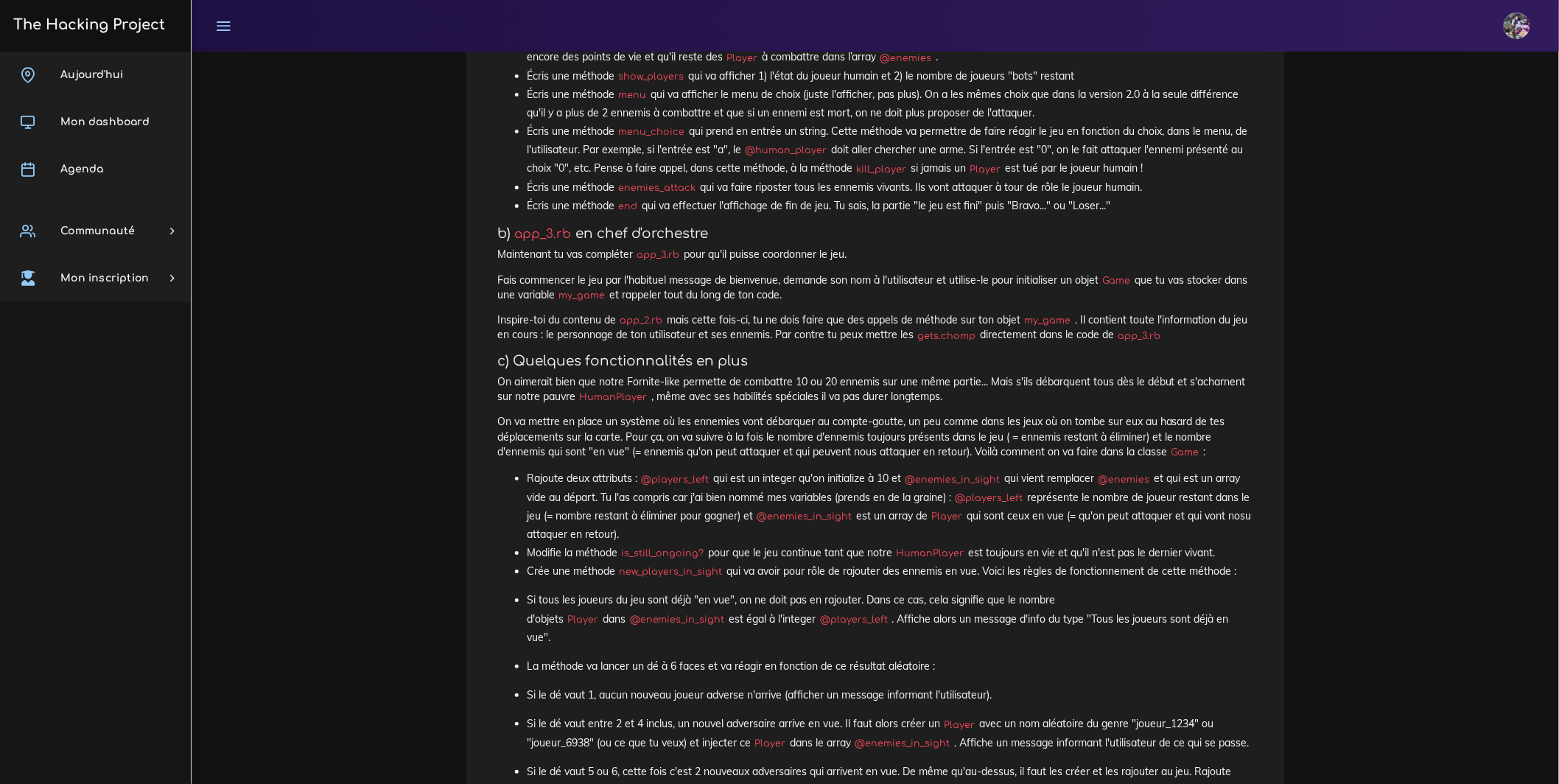
scroll to position [6658, 0]
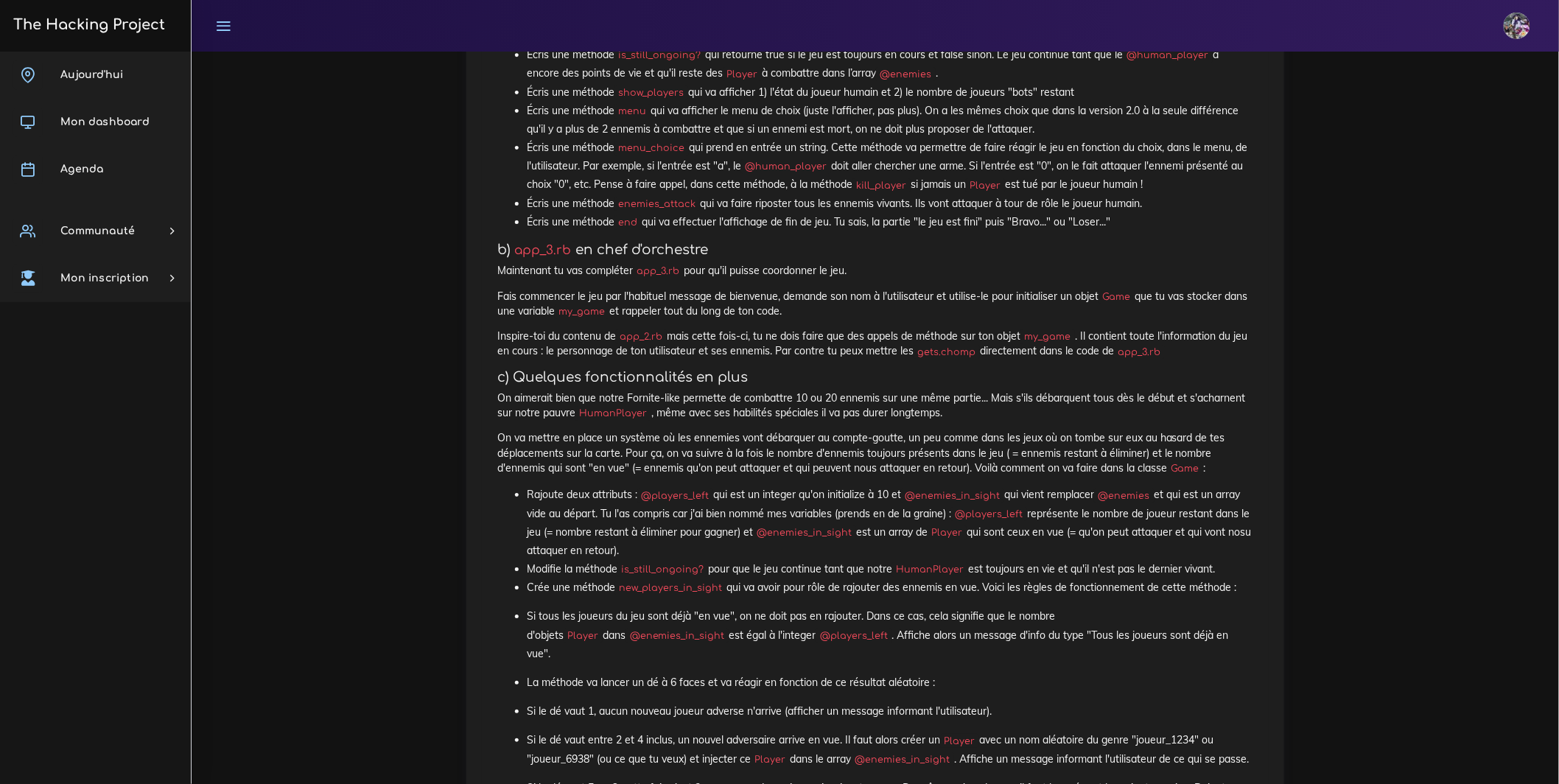
drag, startPoint x: 923, startPoint y: 419, endPoint x: 936, endPoint y: 421, distance: 13.2
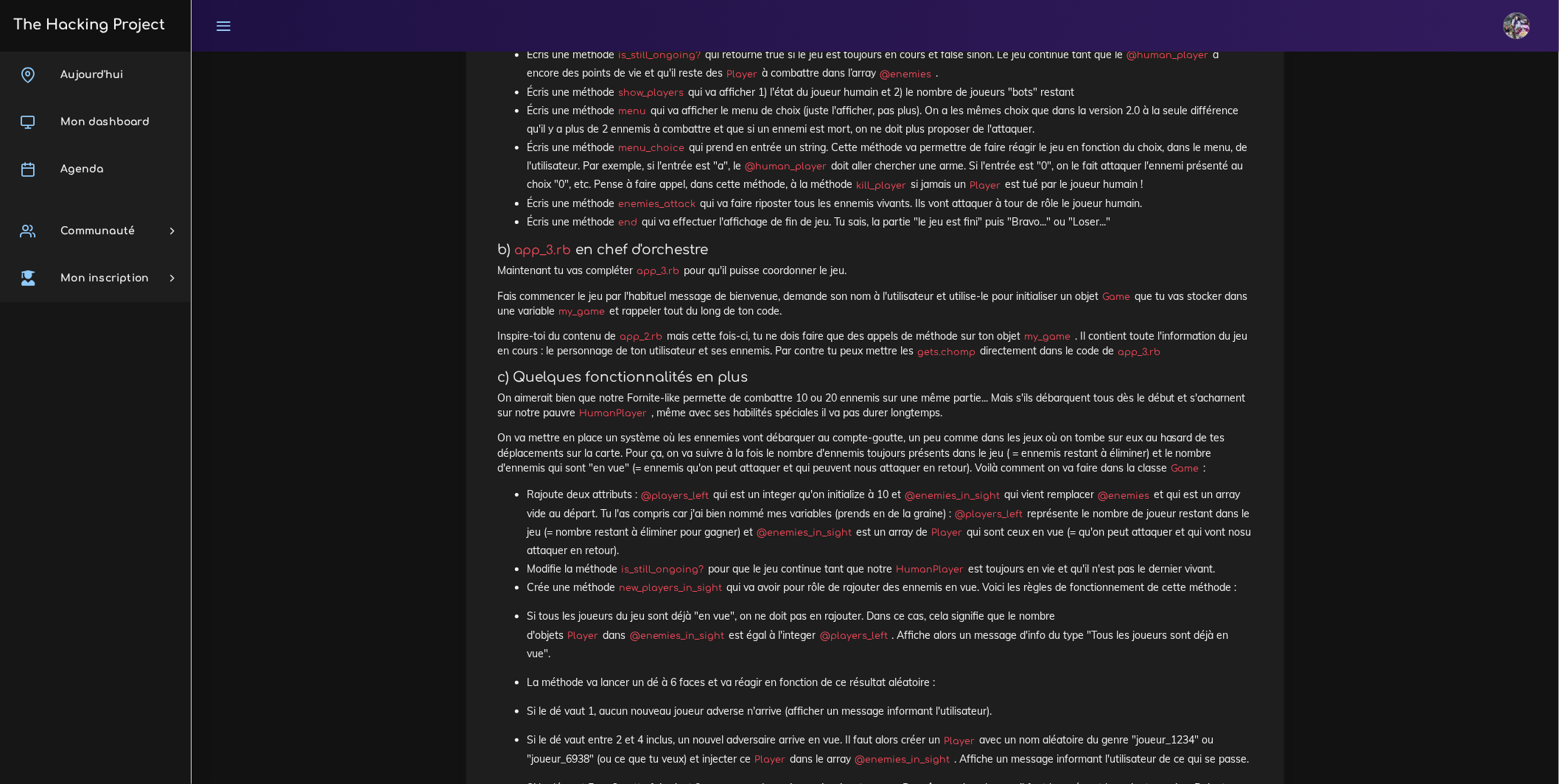
drag, startPoint x: 498, startPoint y: 446, endPoint x: 926, endPoint y: 440, distance: 428.0
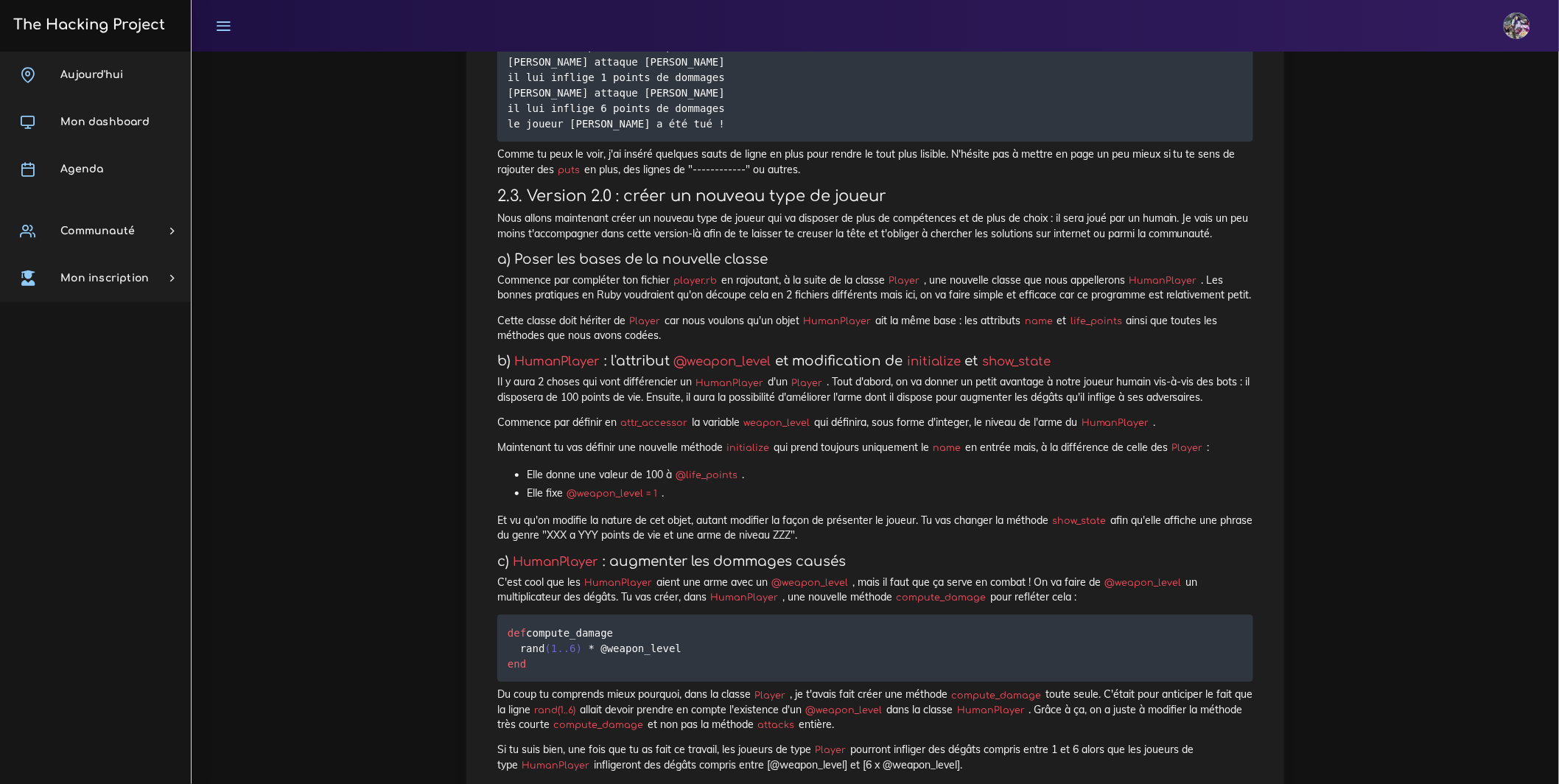
scroll to position [3922, 0]
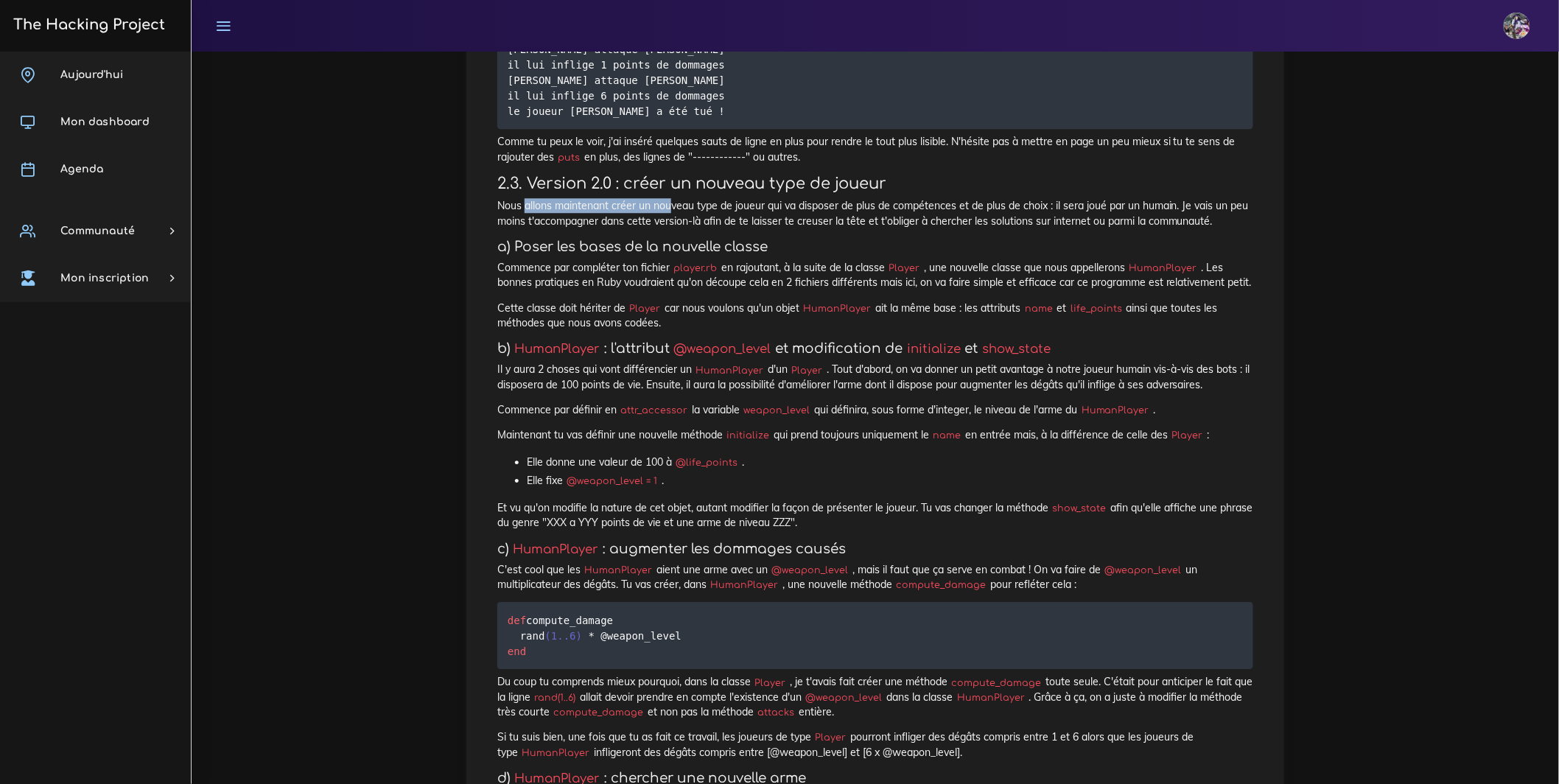
drag, startPoint x: 528, startPoint y: 602, endPoint x: 691, endPoint y: 601, distance: 163.0
click at [691, 228] on p "Nous allons maintenant créer un nouveau type de joueur qui va disposer de plus …" at bounding box center [876, 213] width 756 height 30
click at [590, 228] on p "Nous allons maintenant créer un nouveau type de joueur qui va disposer de plus …" at bounding box center [876, 213] width 756 height 30
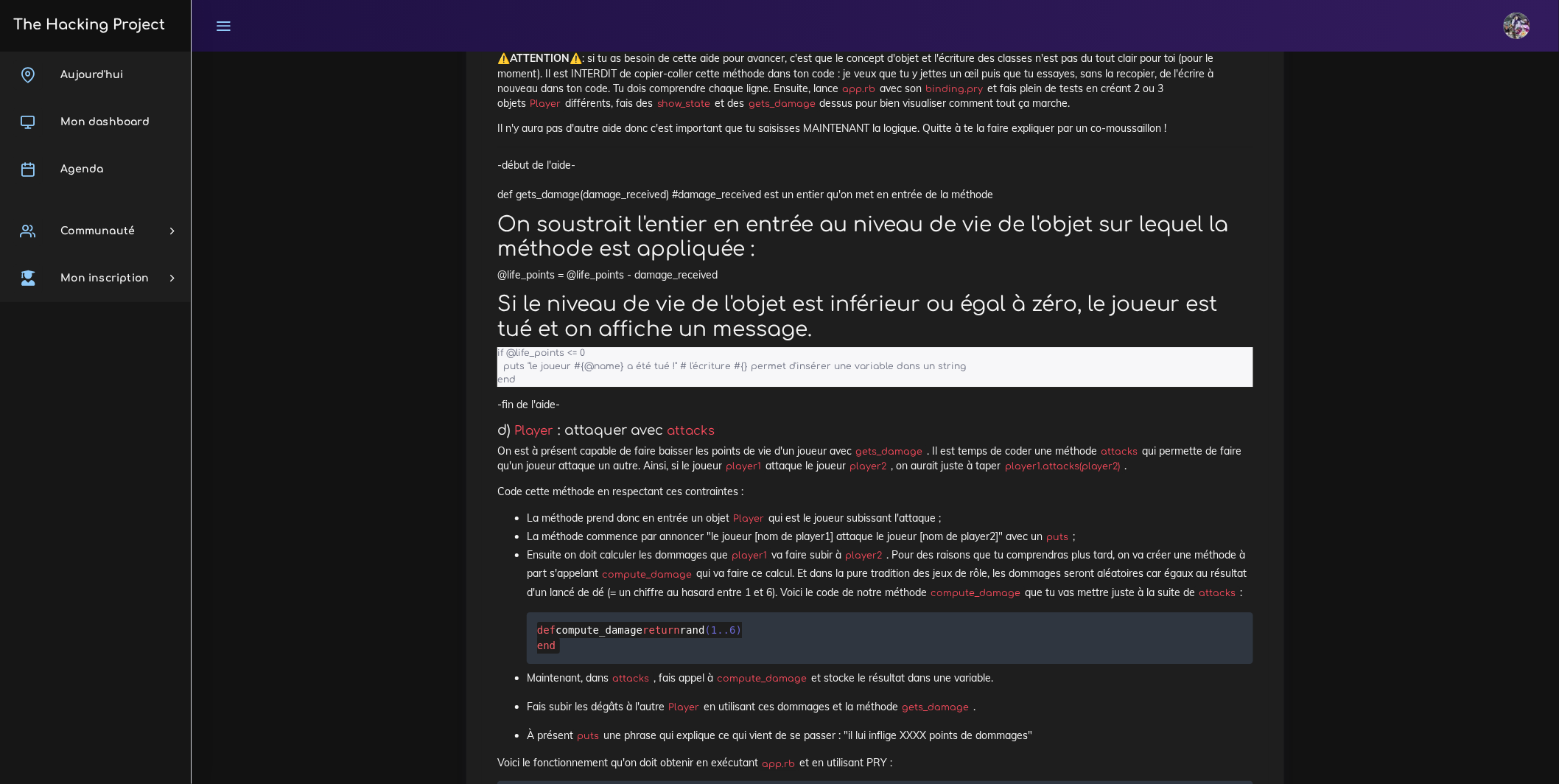
scroll to position [1869, 0]
